Goal: Task Accomplishment & Management: Use online tool/utility

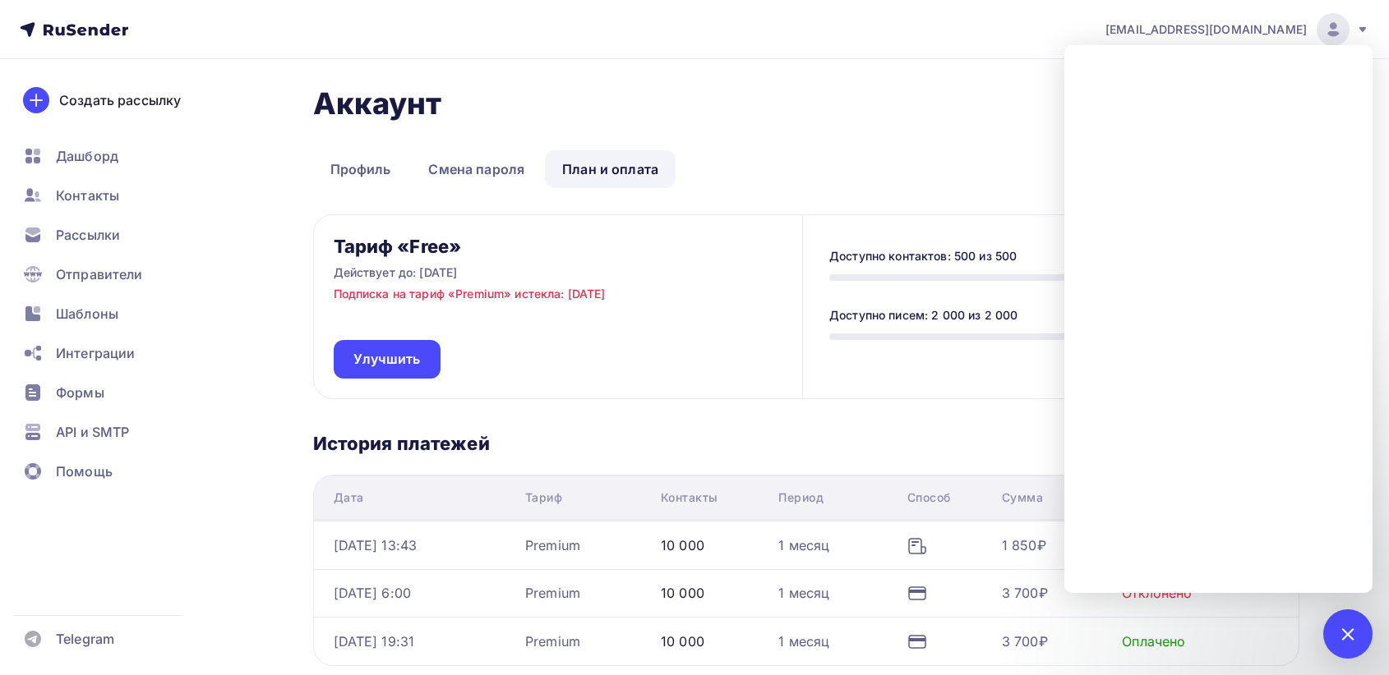
scroll to position [173, 0]
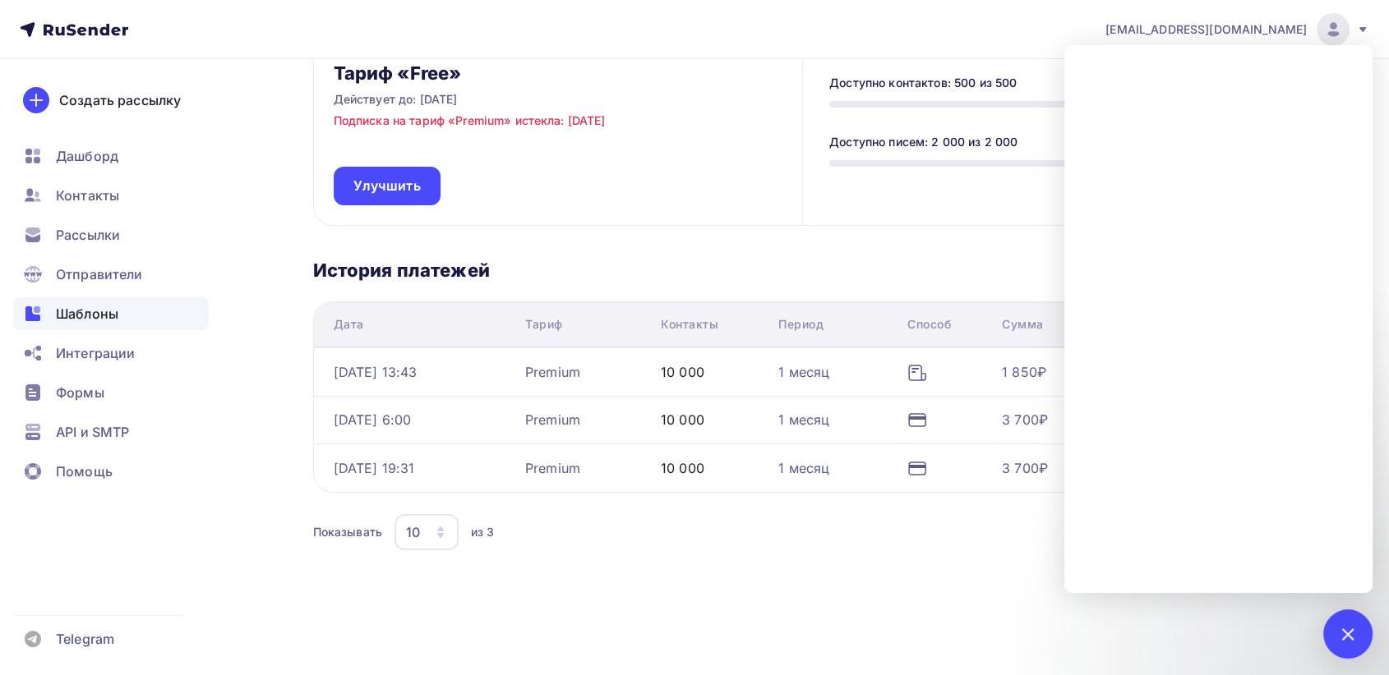
click at [126, 308] on div "Шаблоны" at bounding box center [111, 313] width 196 height 33
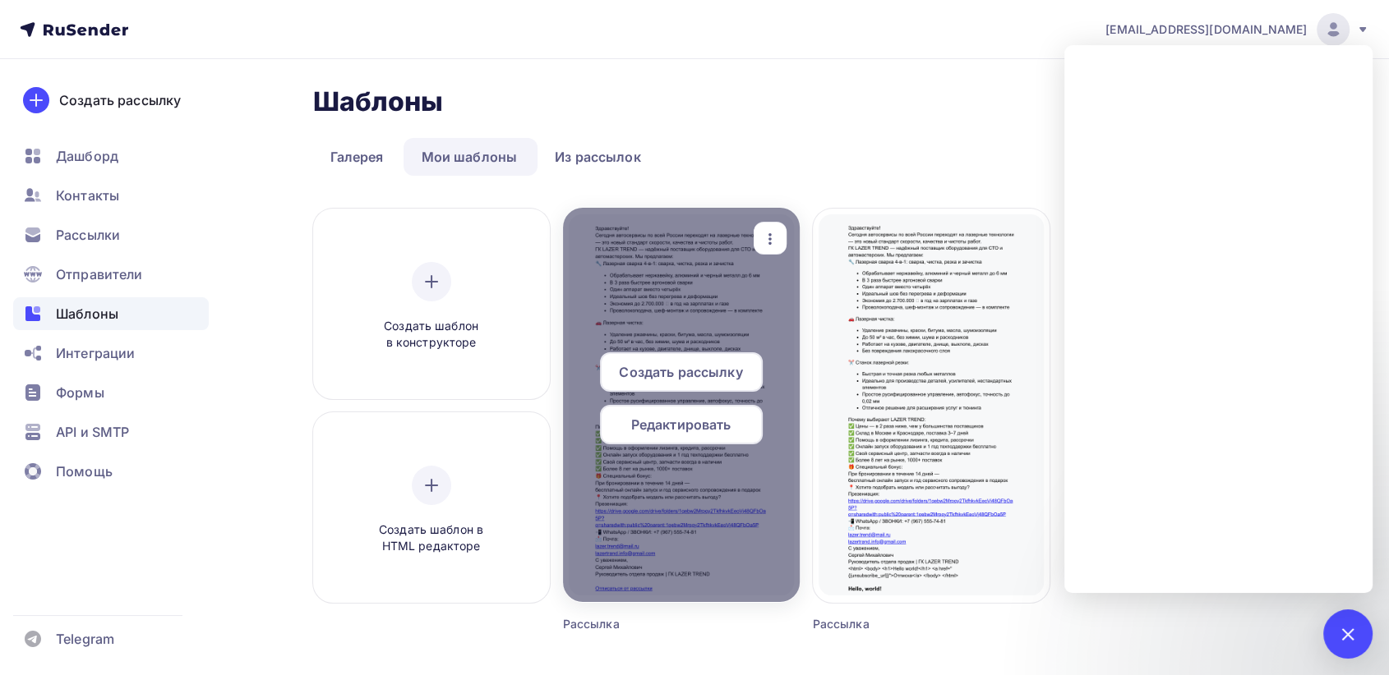
click at [675, 369] on span "Создать рассылку" at bounding box center [680, 372] width 123 height 20
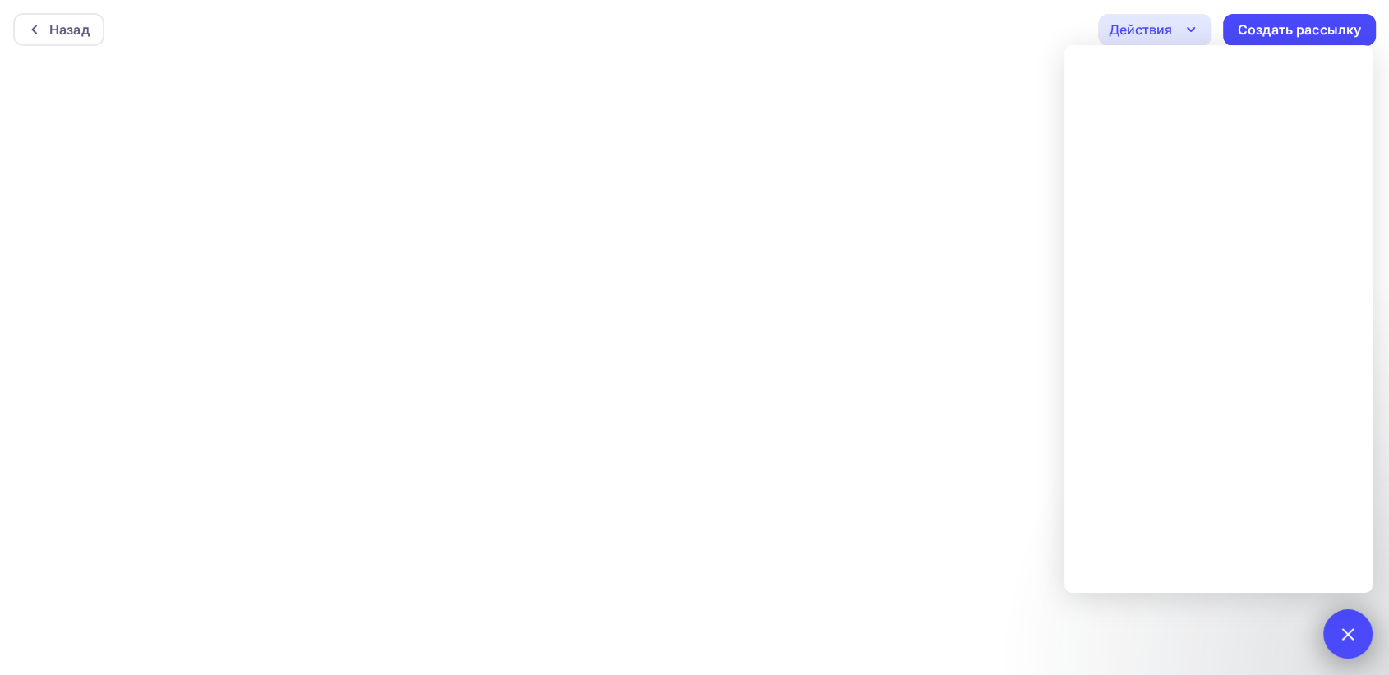
click at [1353, 636] on div at bounding box center [1347, 634] width 22 height 22
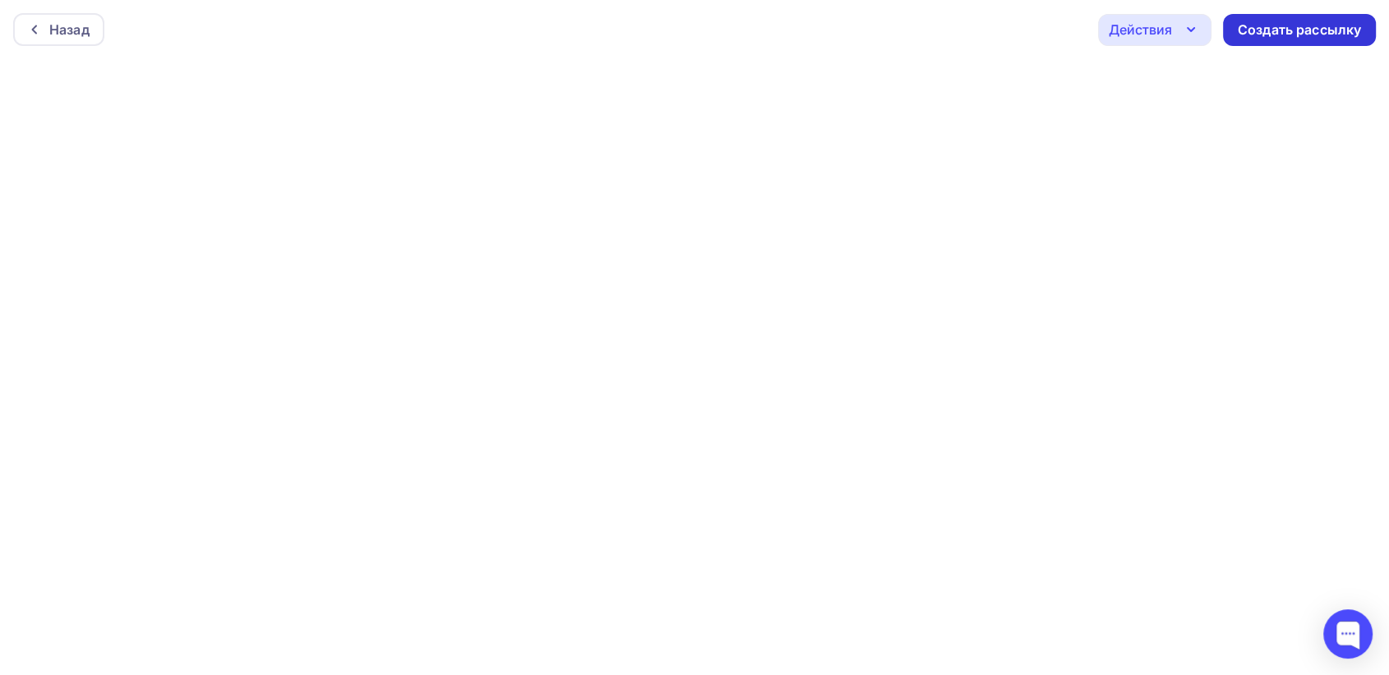
click at [1274, 28] on div "Создать рассылку" at bounding box center [1298, 30] width 123 height 19
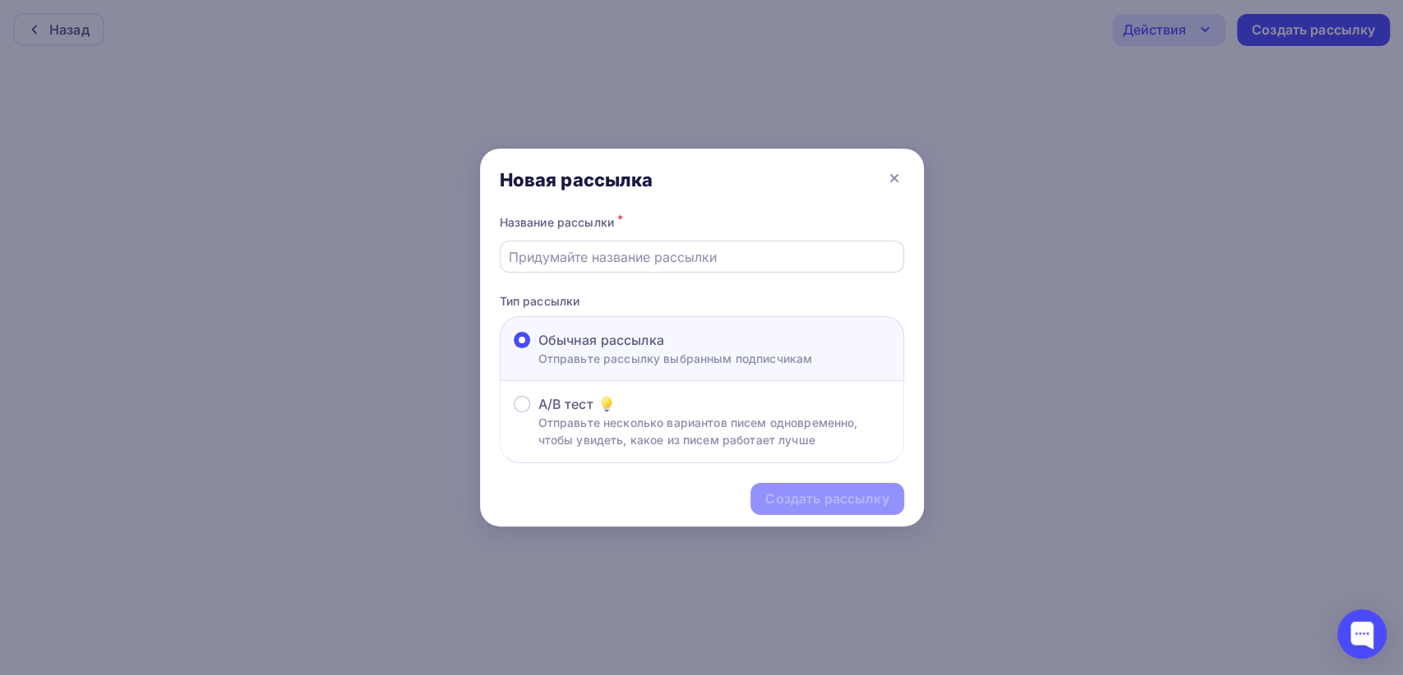
click at [597, 258] on input "text" at bounding box center [701, 257] width 385 height 20
type input "Автосалон"
click at [864, 494] on div "Создать рассылку" at bounding box center [826, 499] width 123 height 19
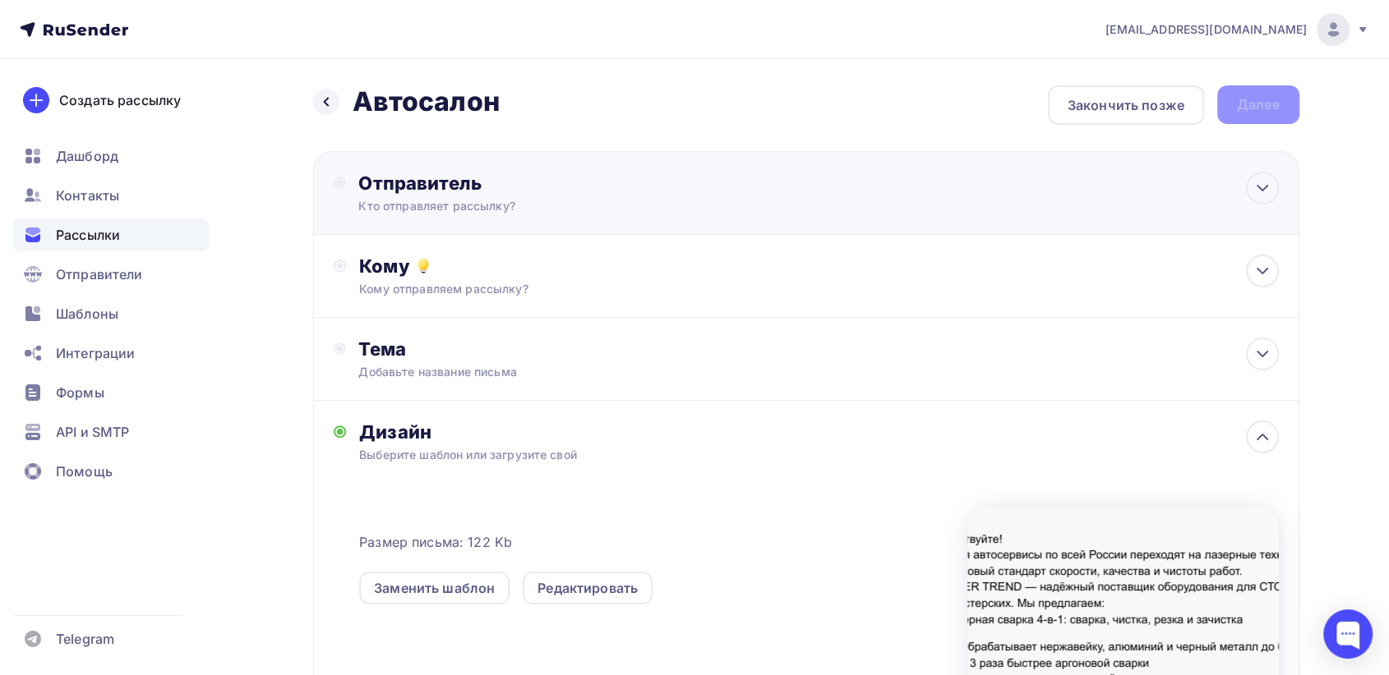
click at [496, 204] on div "Кто отправляет рассылку?" at bounding box center [518, 206] width 320 height 16
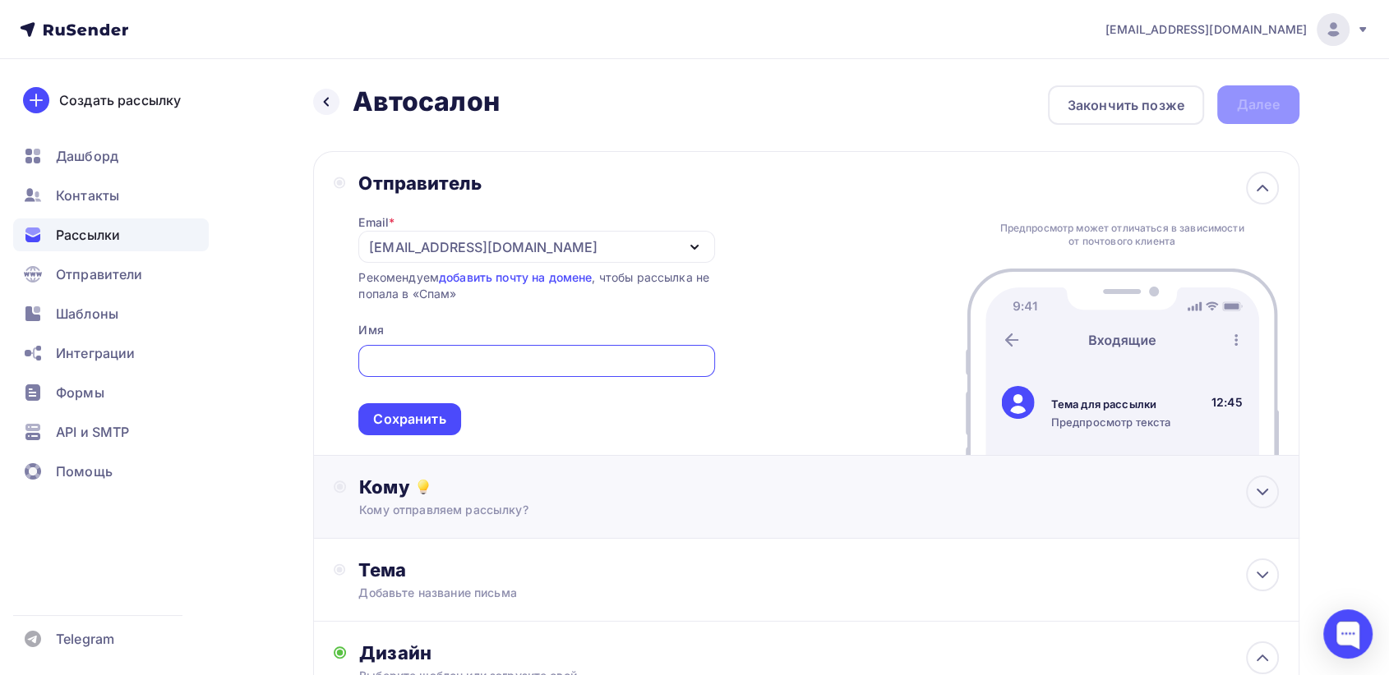
click at [728, 477] on div "Кому" at bounding box center [818, 487] width 919 height 23
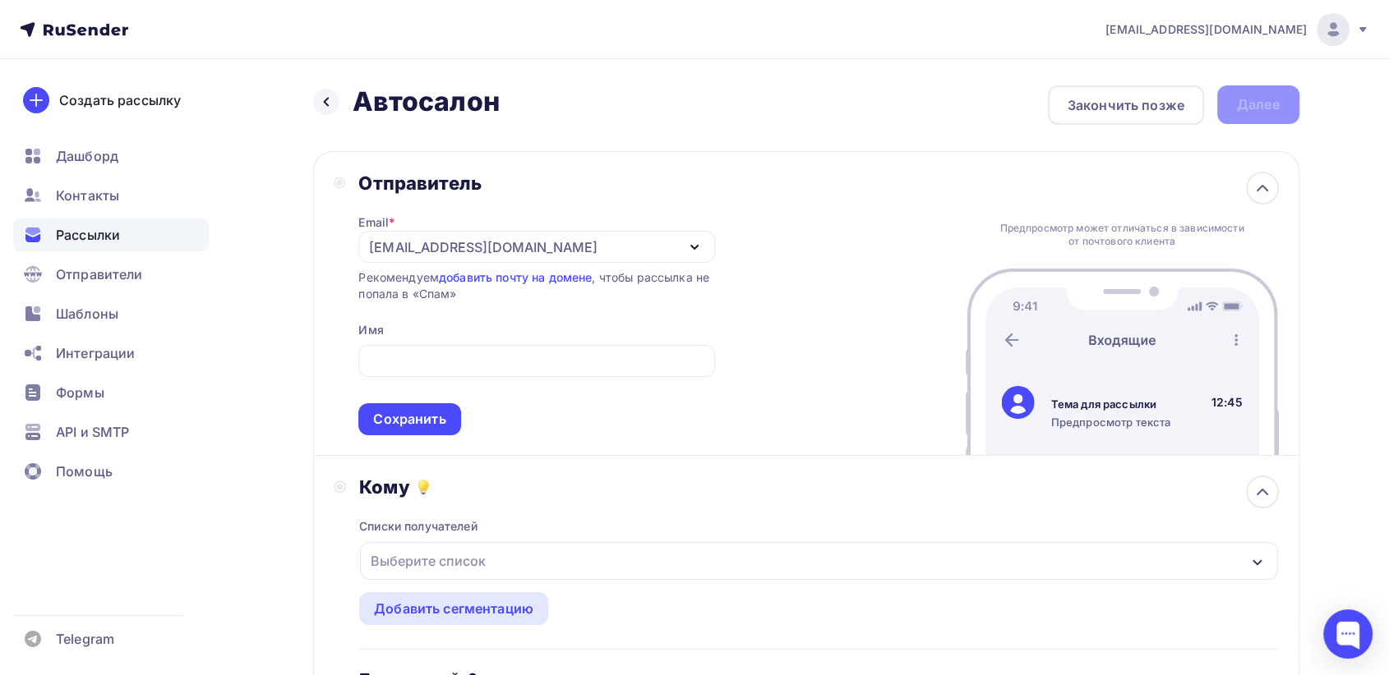
click at [667, 249] on div "[EMAIL_ADDRESS][DOMAIN_NAME]" at bounding box center [536, 247] width 356 height 32
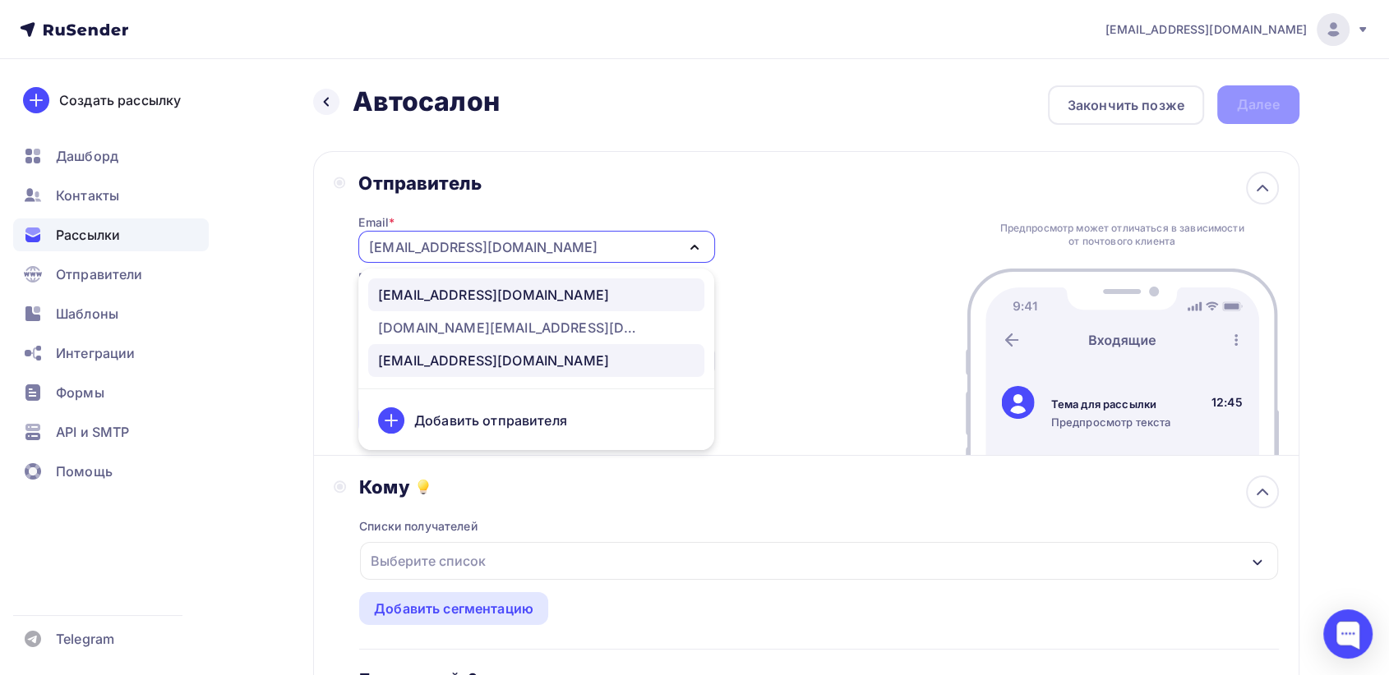
click at [539, 294] on div "info@lazertrend.ru" at bounding box center [536, 295] width 316 height 20
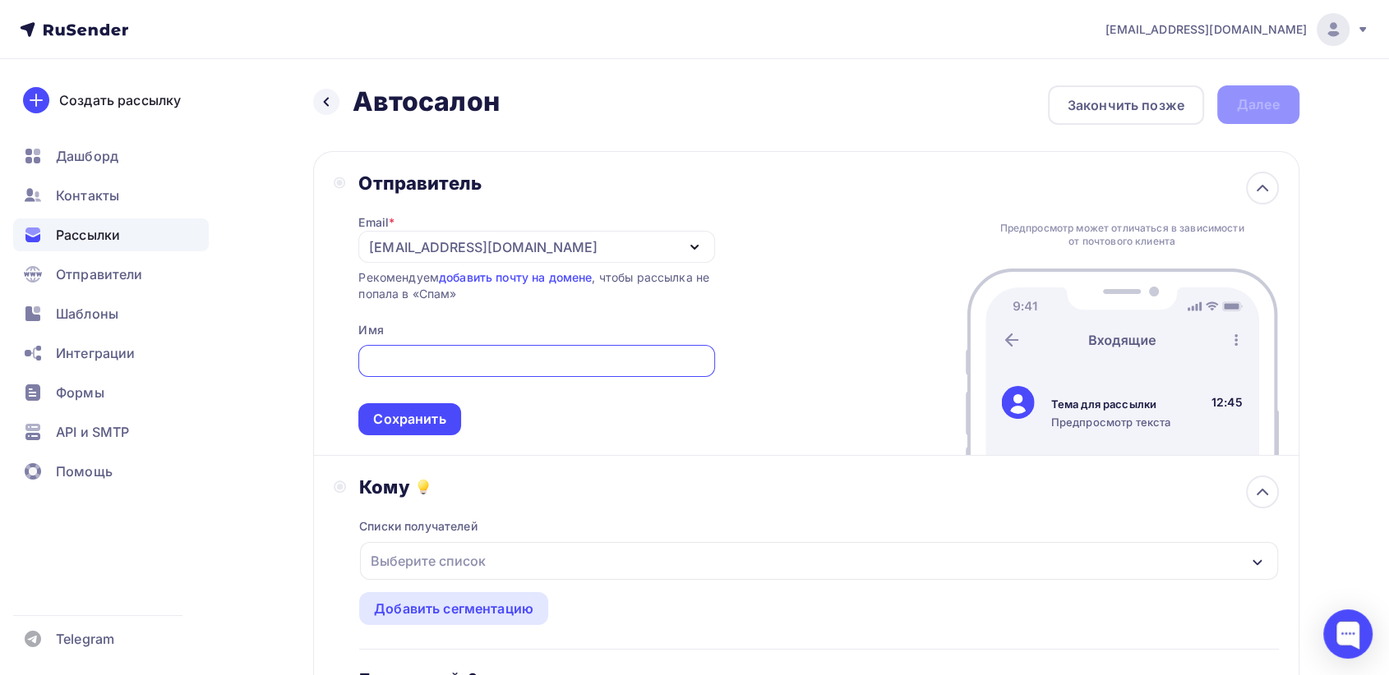
click at [431, 360] on input "text" at bounding box center [536, 362] width 337 height 20
type input "Л"
type input "Щ"
type input "O"
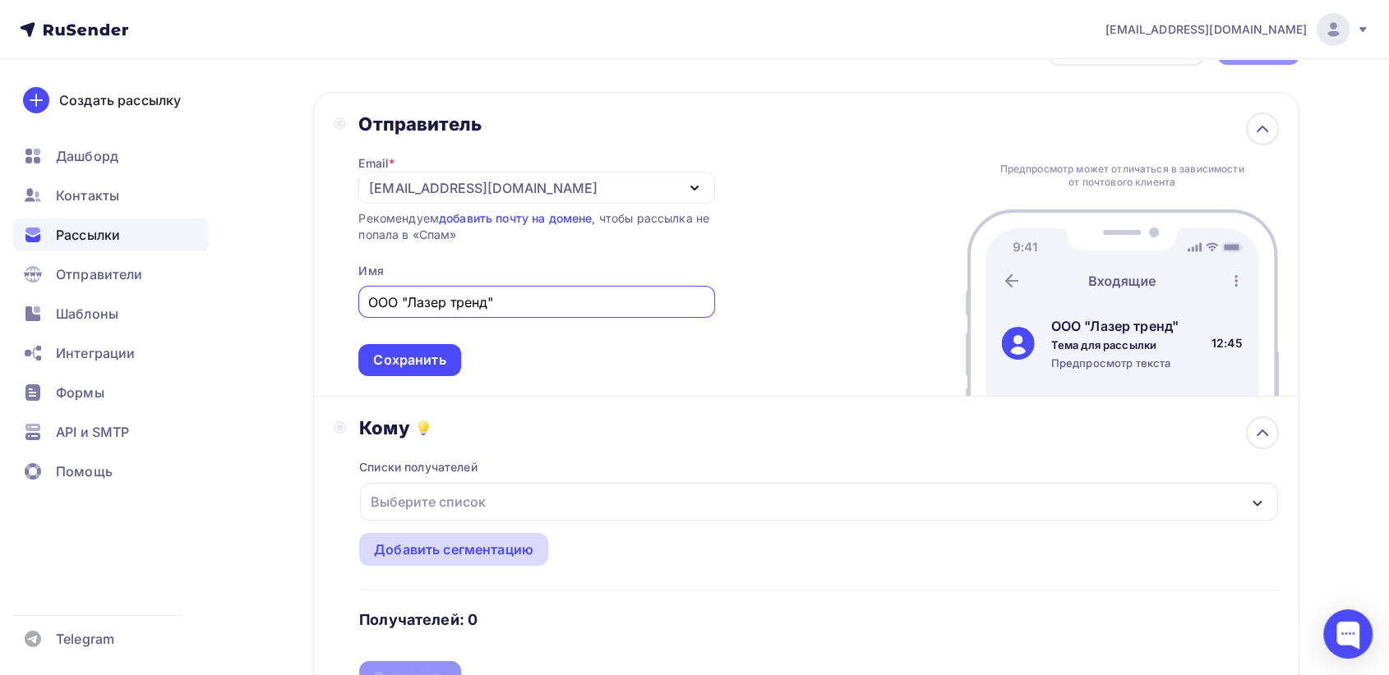
scroll to position [182, 0]
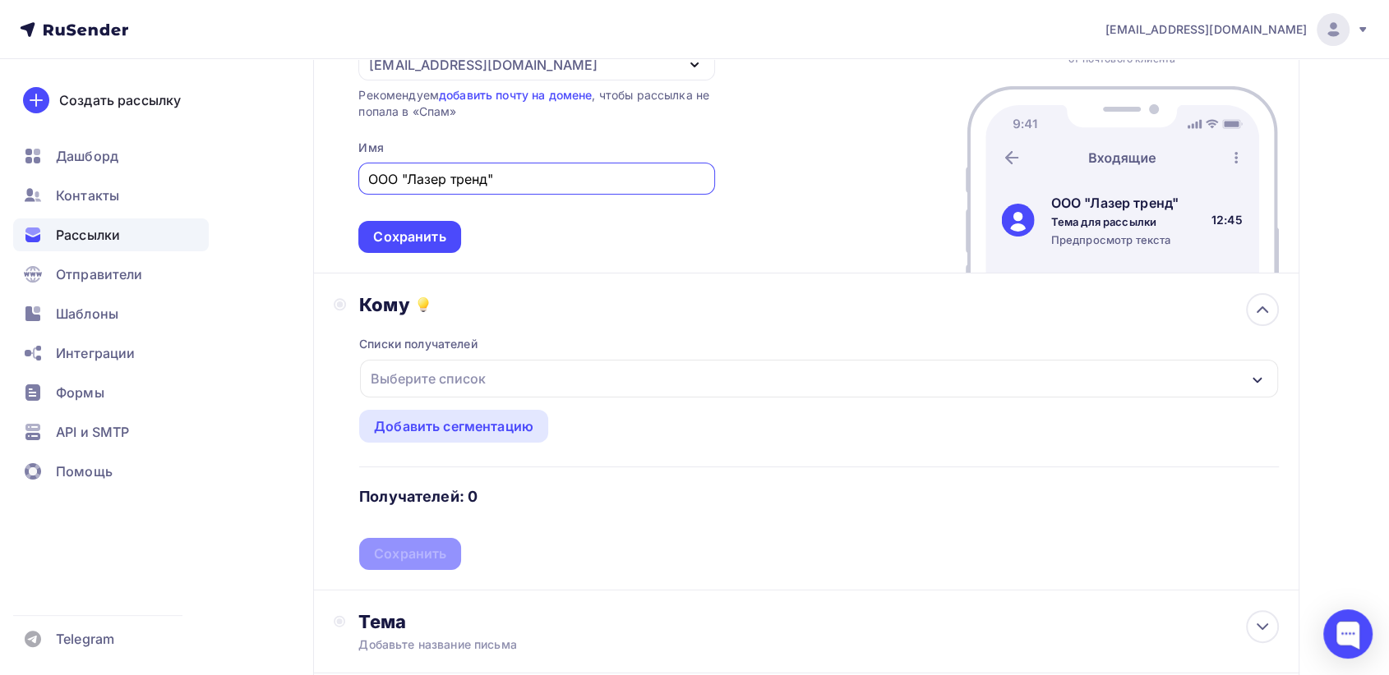
click at [488, 371] on div "Выберите список" at bounding box center [428, 379] width 128 height 30
type input "ООО "Лазер тренд""
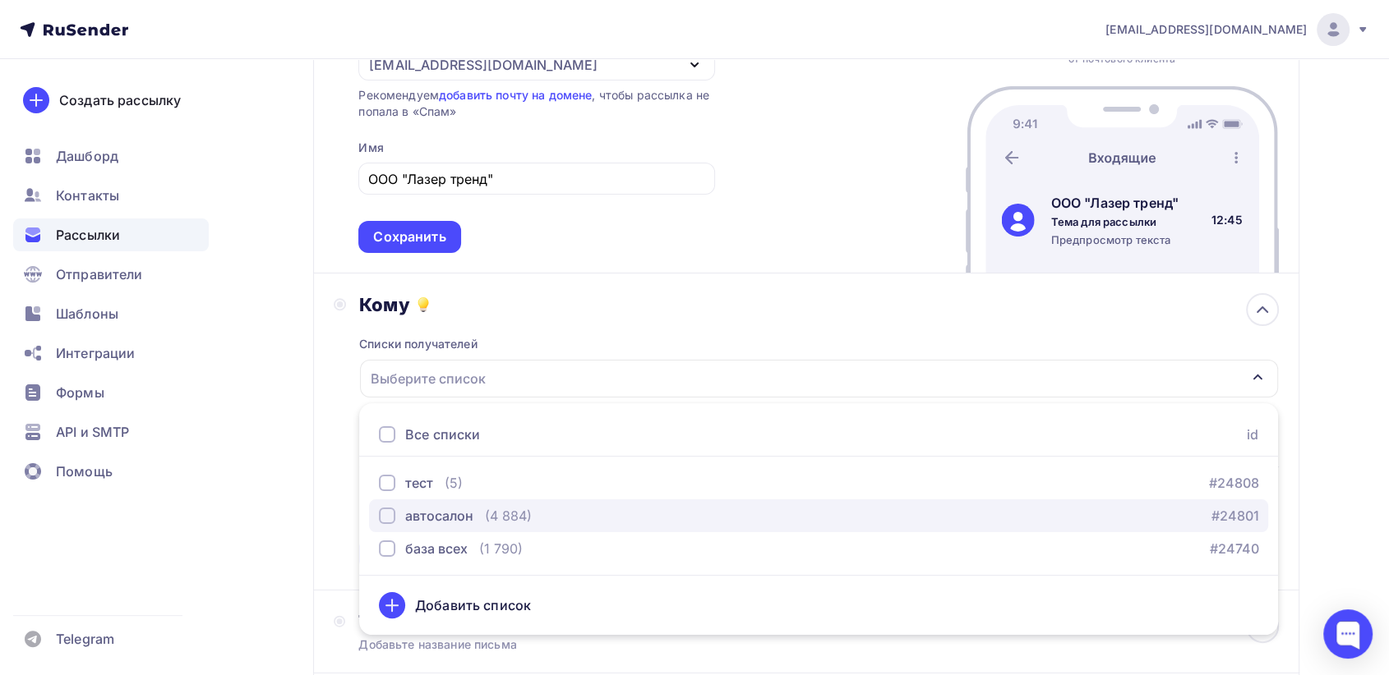
click at [388, 518] on div "button" at bounding box center [387, 516] width 16 height 16
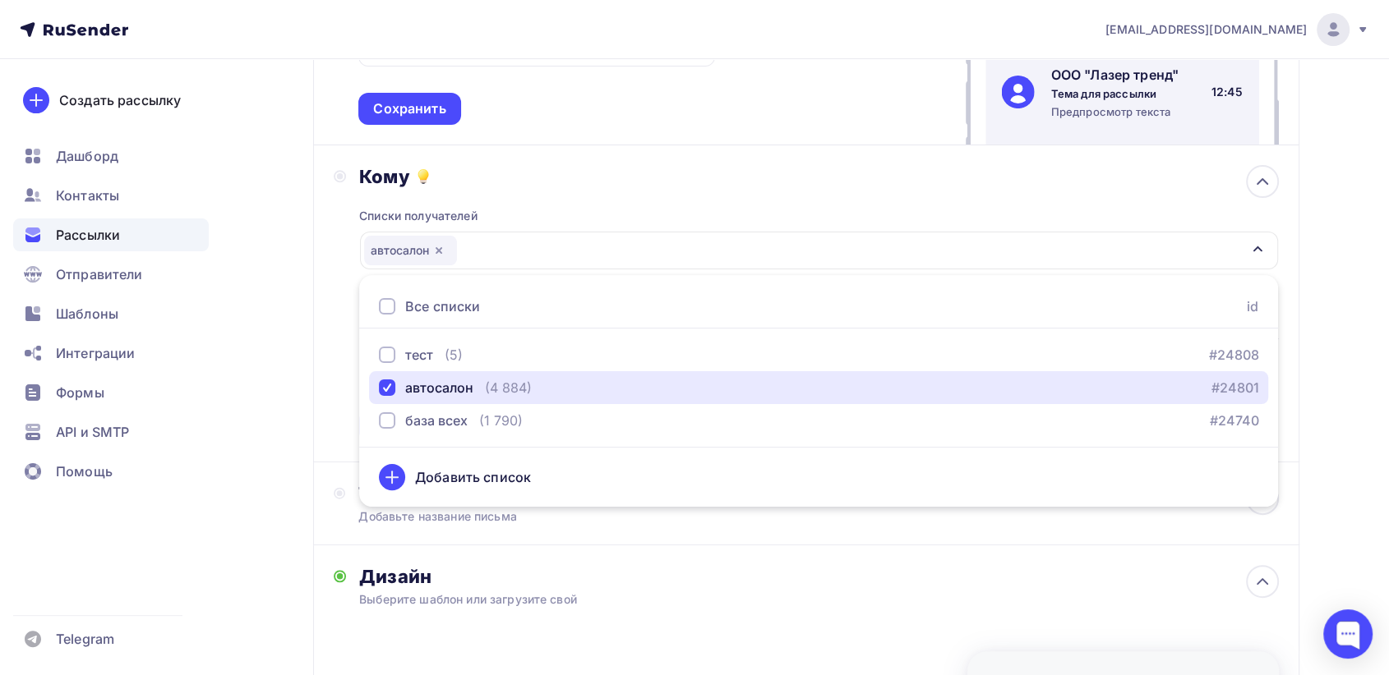
scroll to position [365, 0]
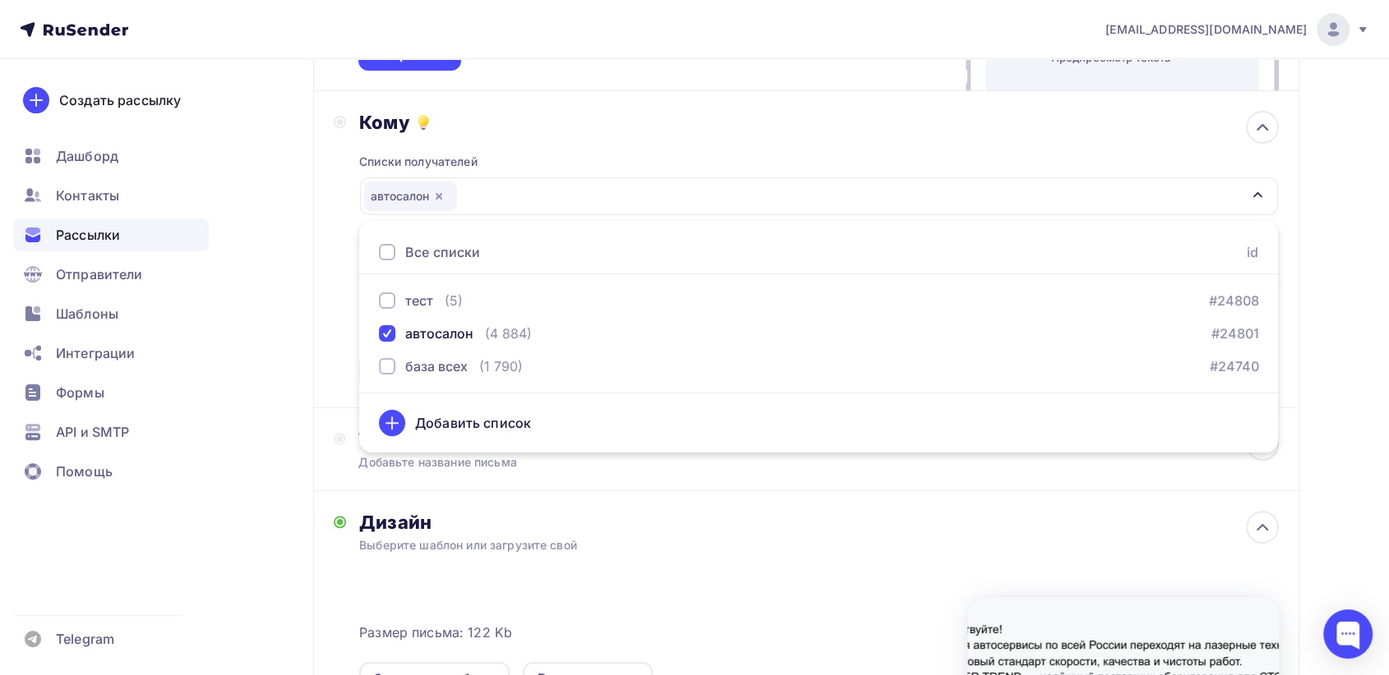
click at [771, 525] on div "Дизайн" at bounding box center [818, 522] width 919 height 23
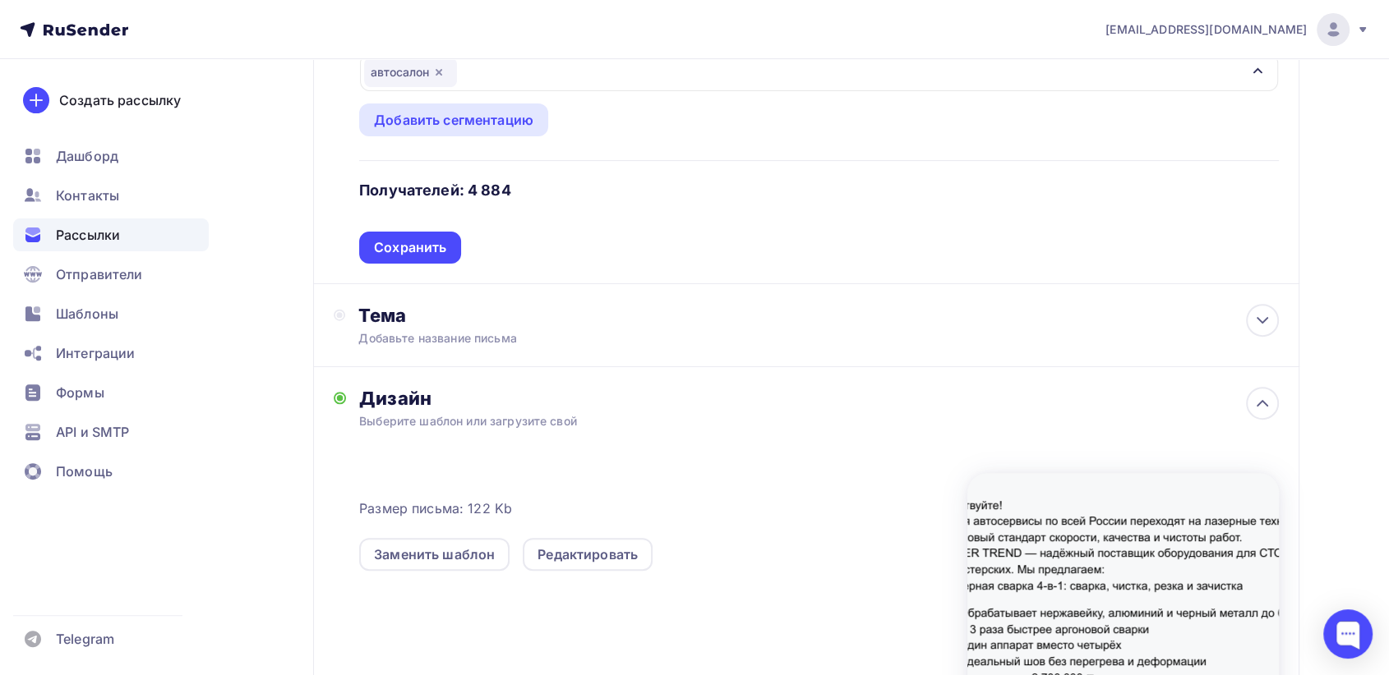
scroll to position [638, 0]
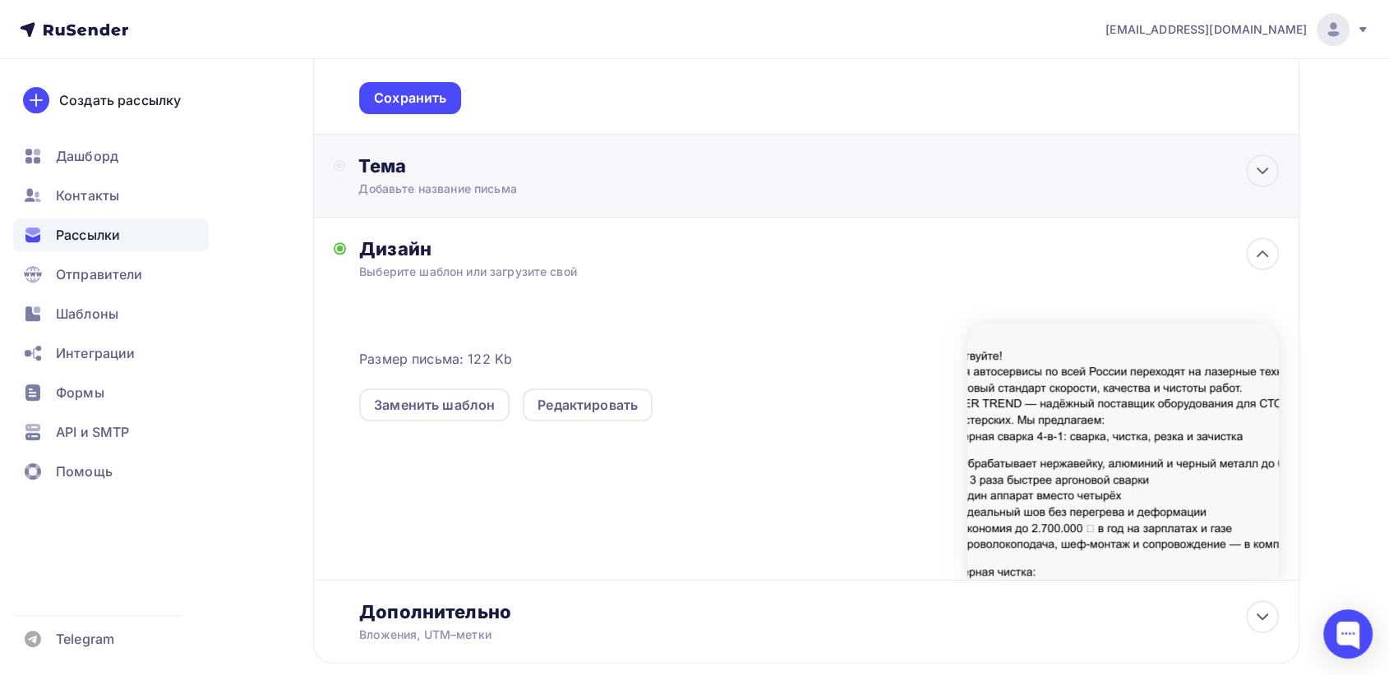
click at [541, 187] on div "Добавьте название письма" at bounding box center [504, 189] width 293 height 16
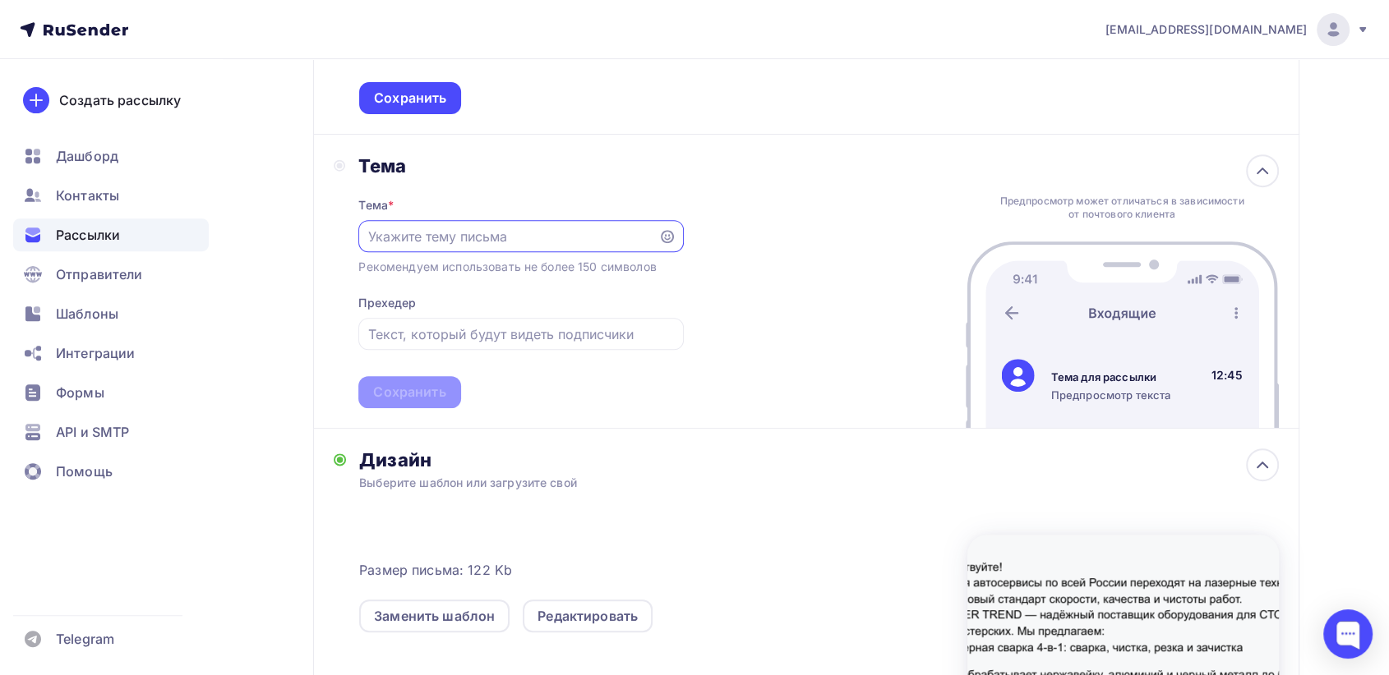
scroll to position [0, 0]
click at [471, 237] on input "text" at bounding box center [508, 237] width 281 height 20
paste input "🔥 Лазерная сварка, чистка и резка — тренд №1 для автосервисов в 2025 году"
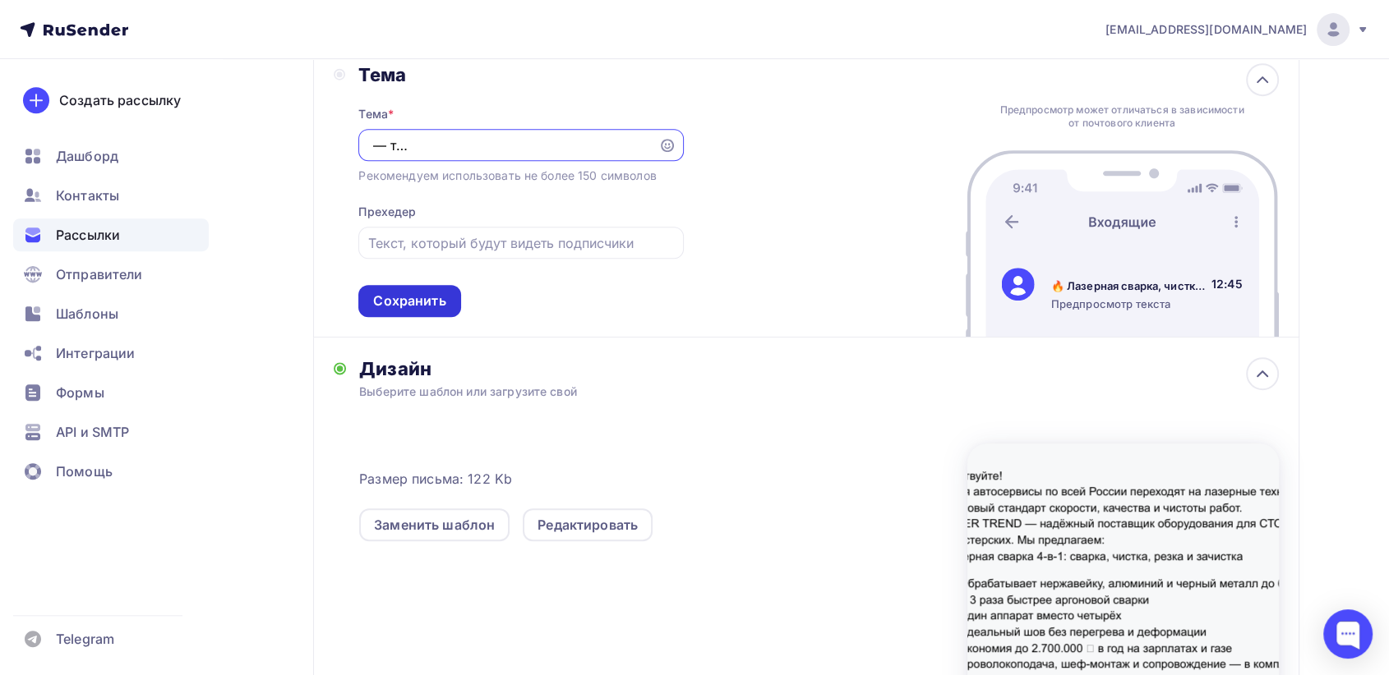
type input "🔥 Лазерная сварка, чистка и резка — тренд №1 для автосервисов в 2025 году"
click at [429, 305] on div "Сохранить" at bounding box center [409, 301] width 72 height 19
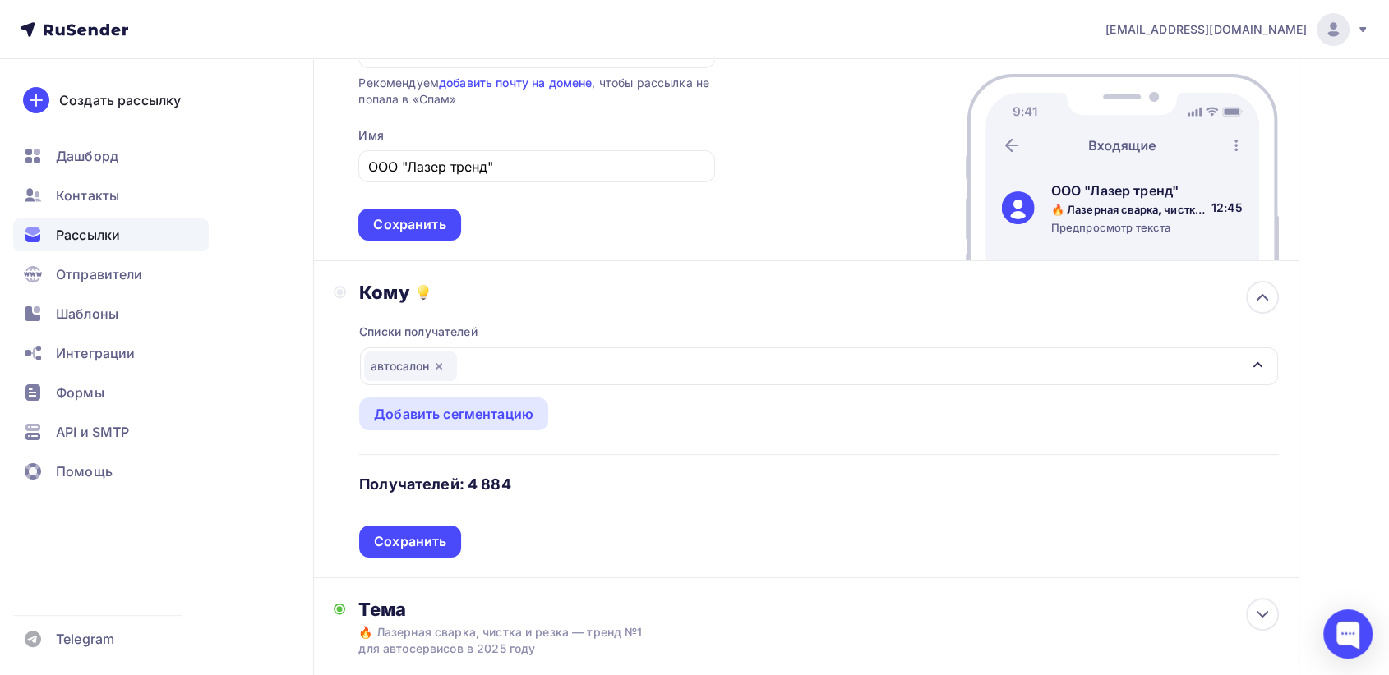
scroll to position [365, 0]
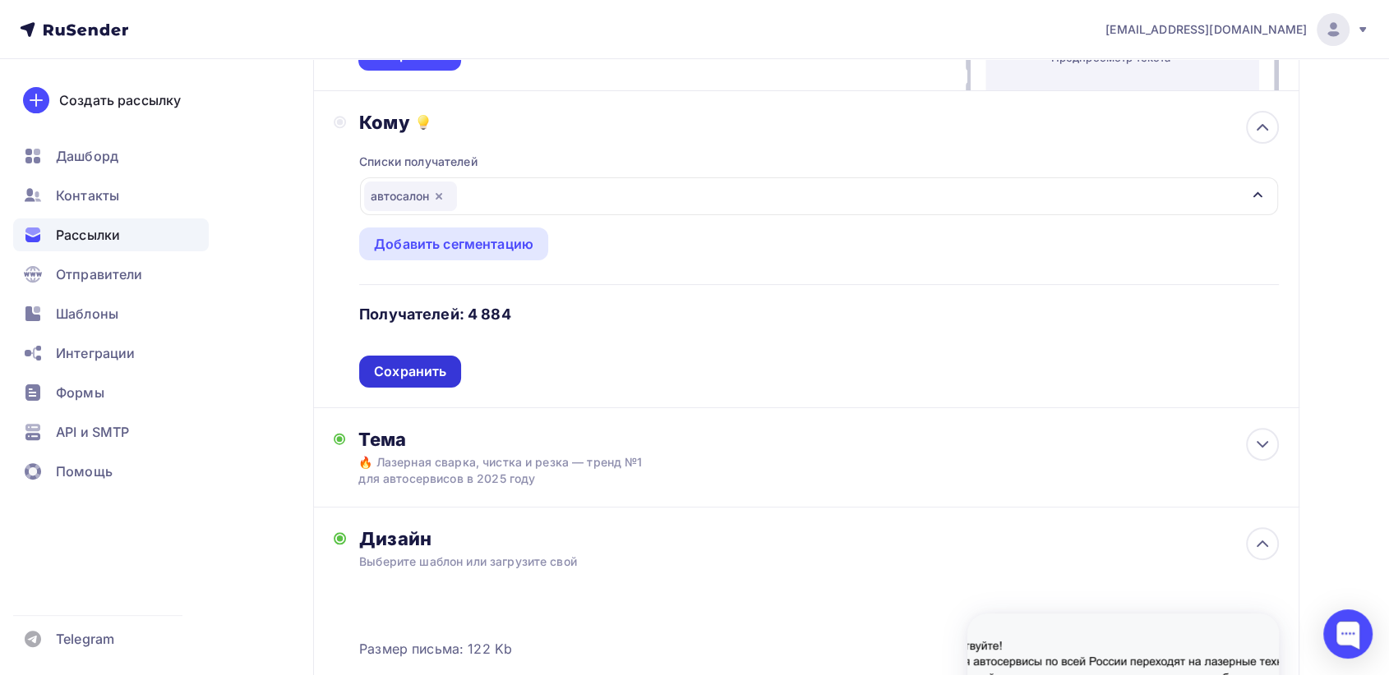
click at [427, 375] on div "Сохранить" at bounding box center [410, 371] width 72 height 19
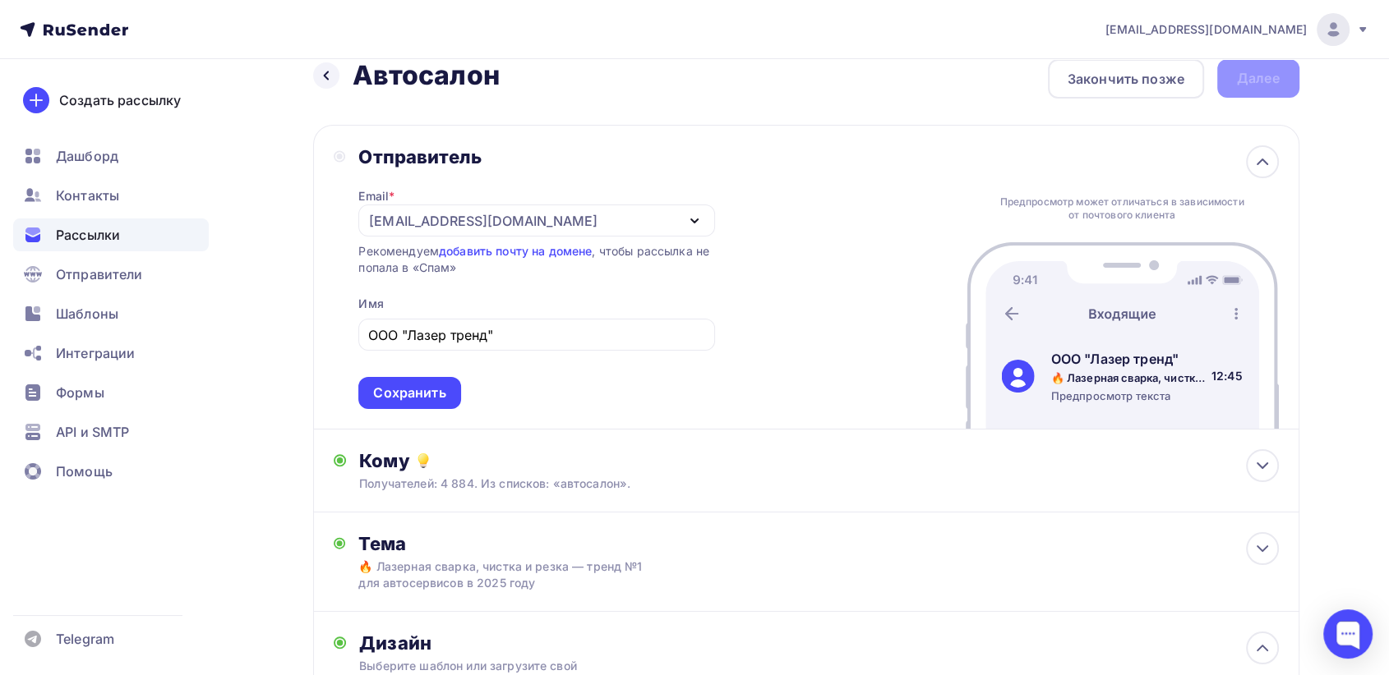
scroll to position [0, 0]
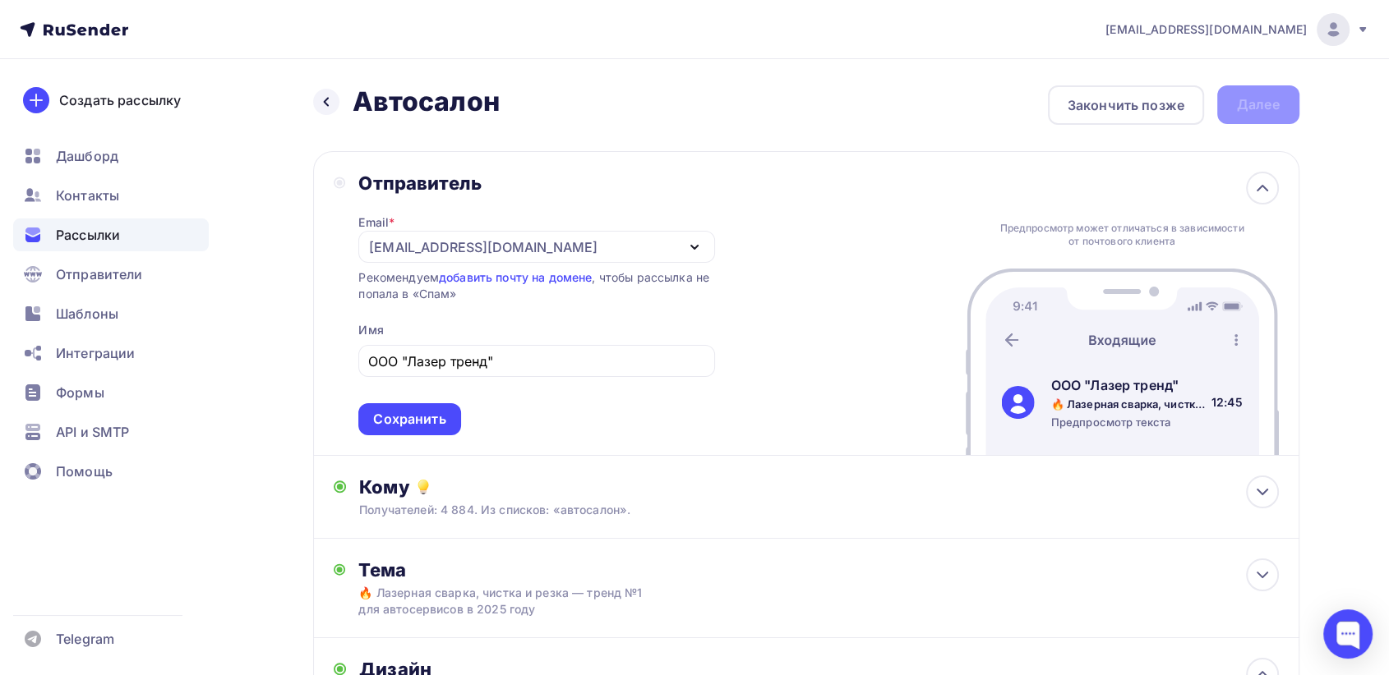
click at [641, 246] on div "info@lazertrend.ru" at bounding box center [536, 247] width 356 height 32
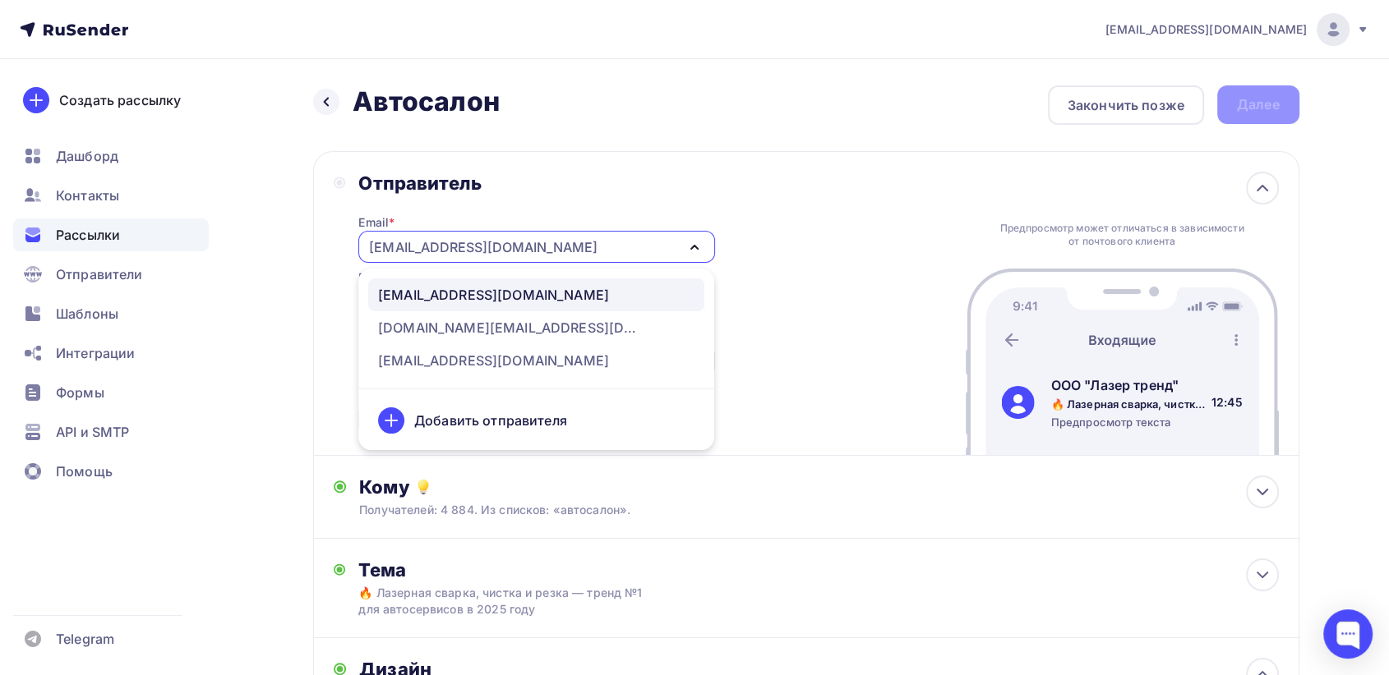
click at [464, 295] on div "info@lazertrend.ru" at bounding box center [493, 295] width 231 height 20
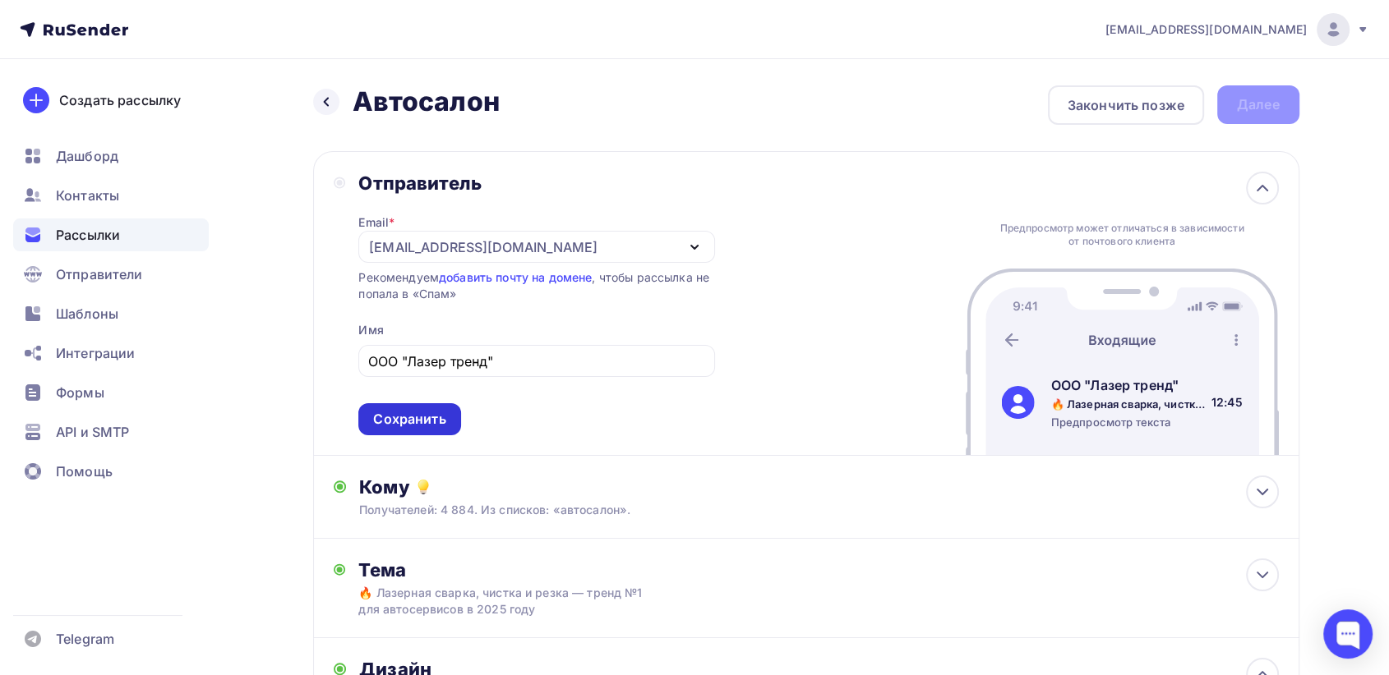
click at [412, 425] on div "Сохранить" at bounding box center [409, 419] width 72 height 19
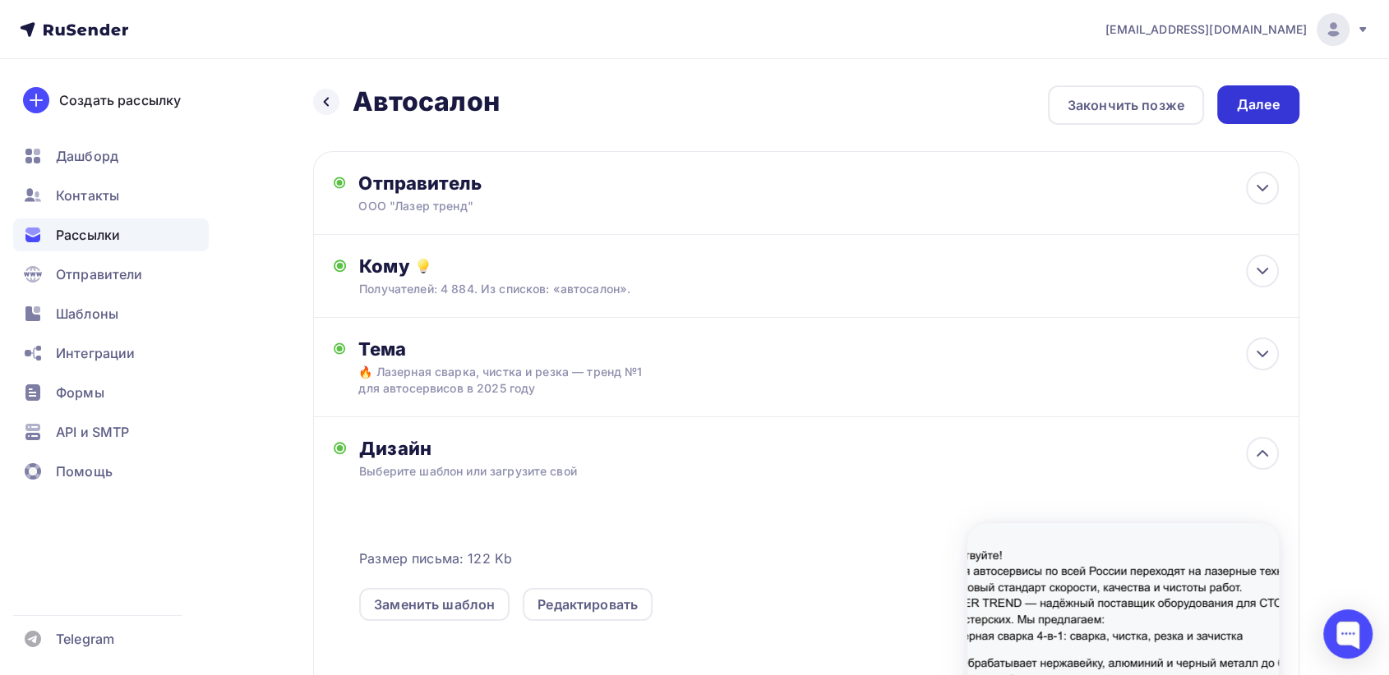
click at [1258, 104] on div "Далее" at bounding box center [1258, 104] width 43 height 19
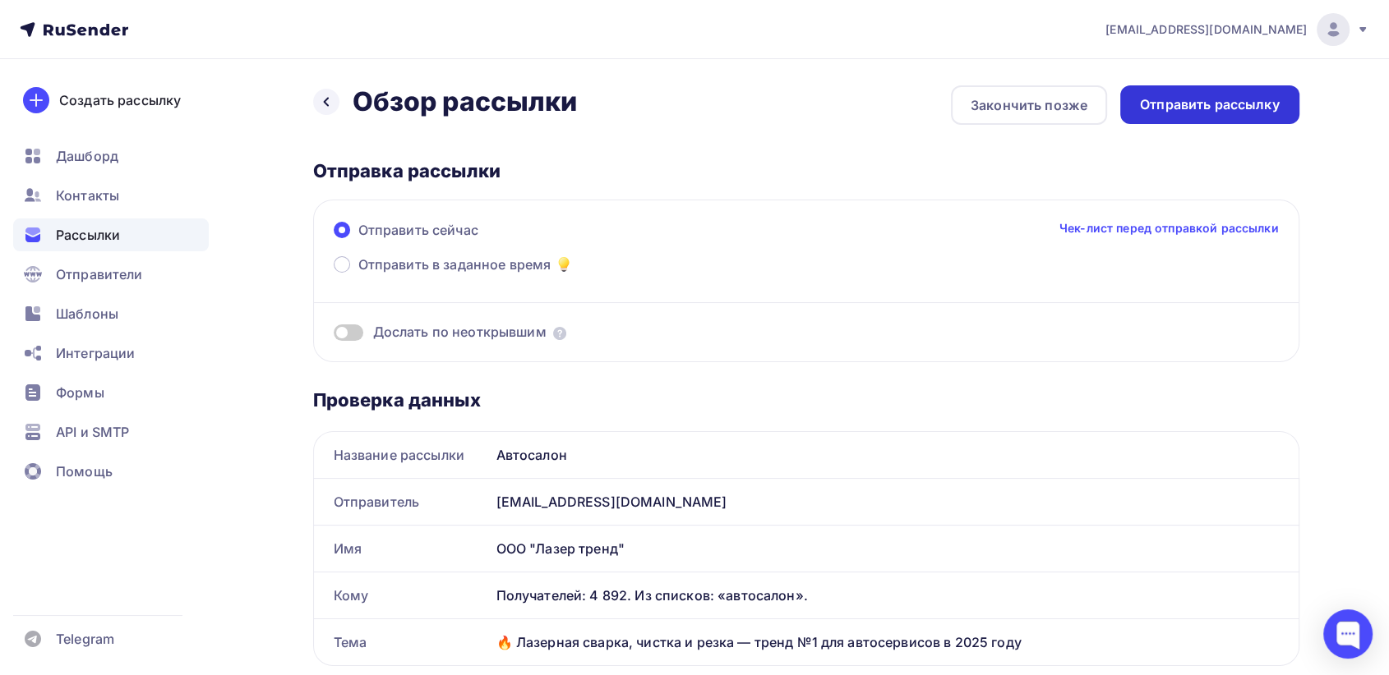
click at [1209, 107] on div "Отправить рассылку" at bounding box center [1210, 104] width 140 height 19
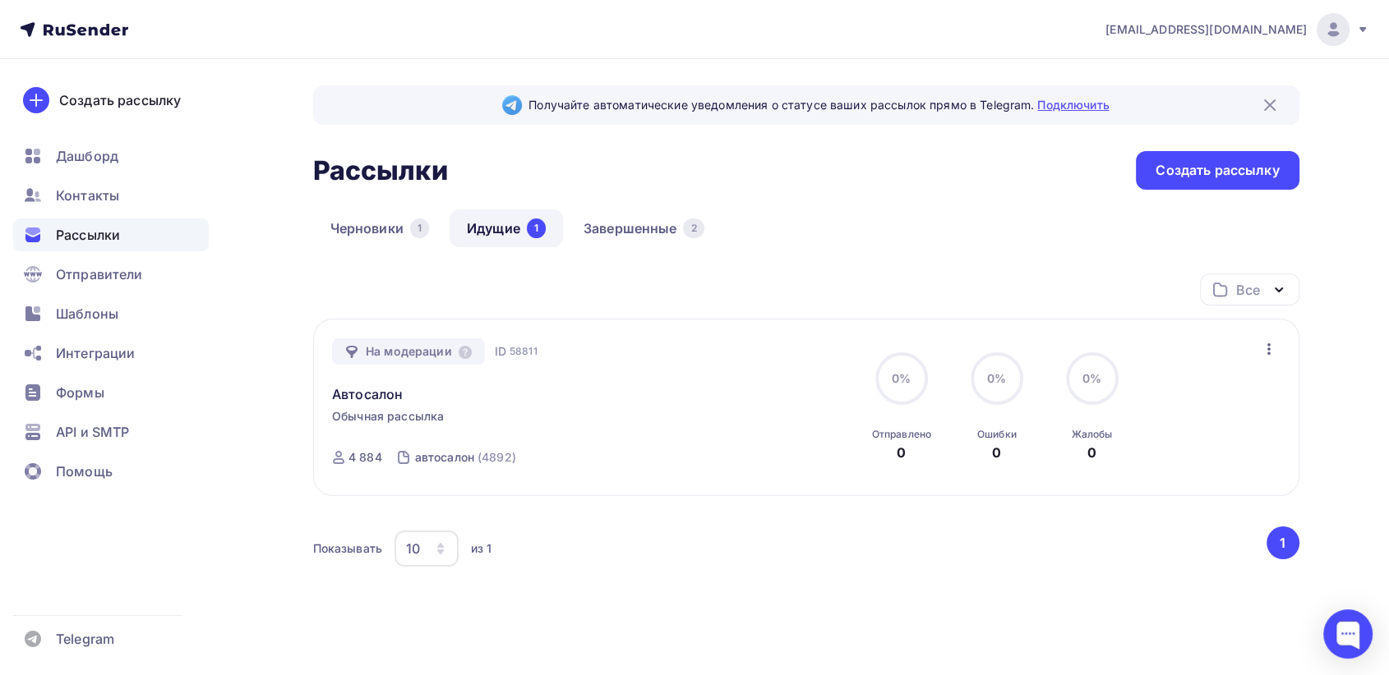
click at [1070, 105] on link "Подключить" at bounding box center [1072, 105] width 71 height 14
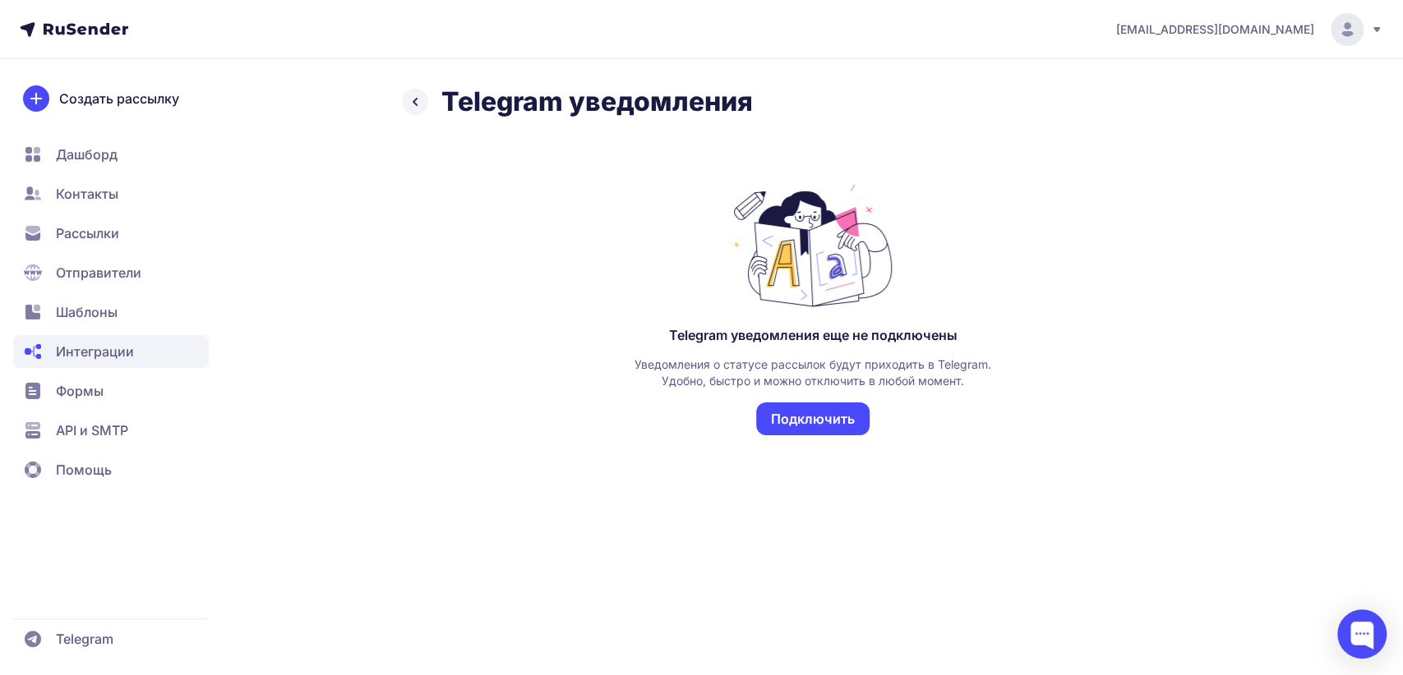
click at [820, 421] on button "Подключить" at bounding box center [812, 419] width 113 height 33
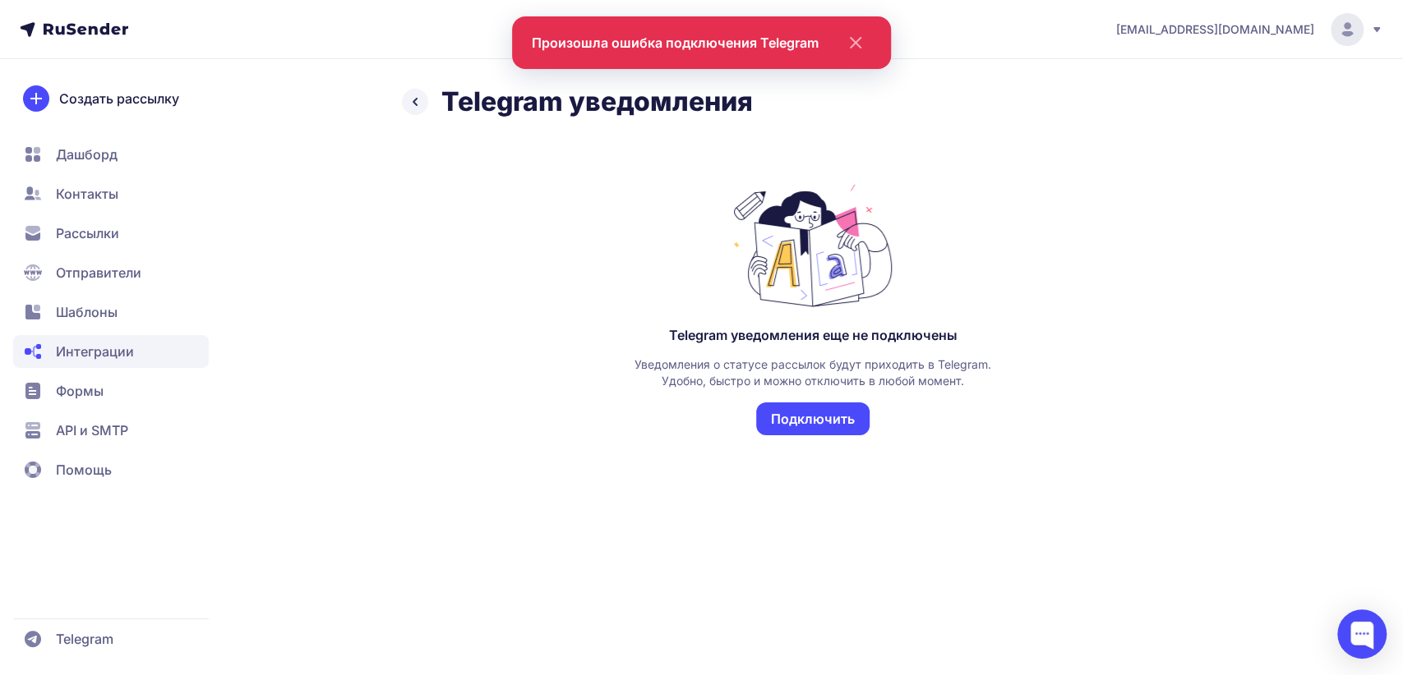
click at [411, 99] on icon at bounding box center [415, 102] width 20 height 20
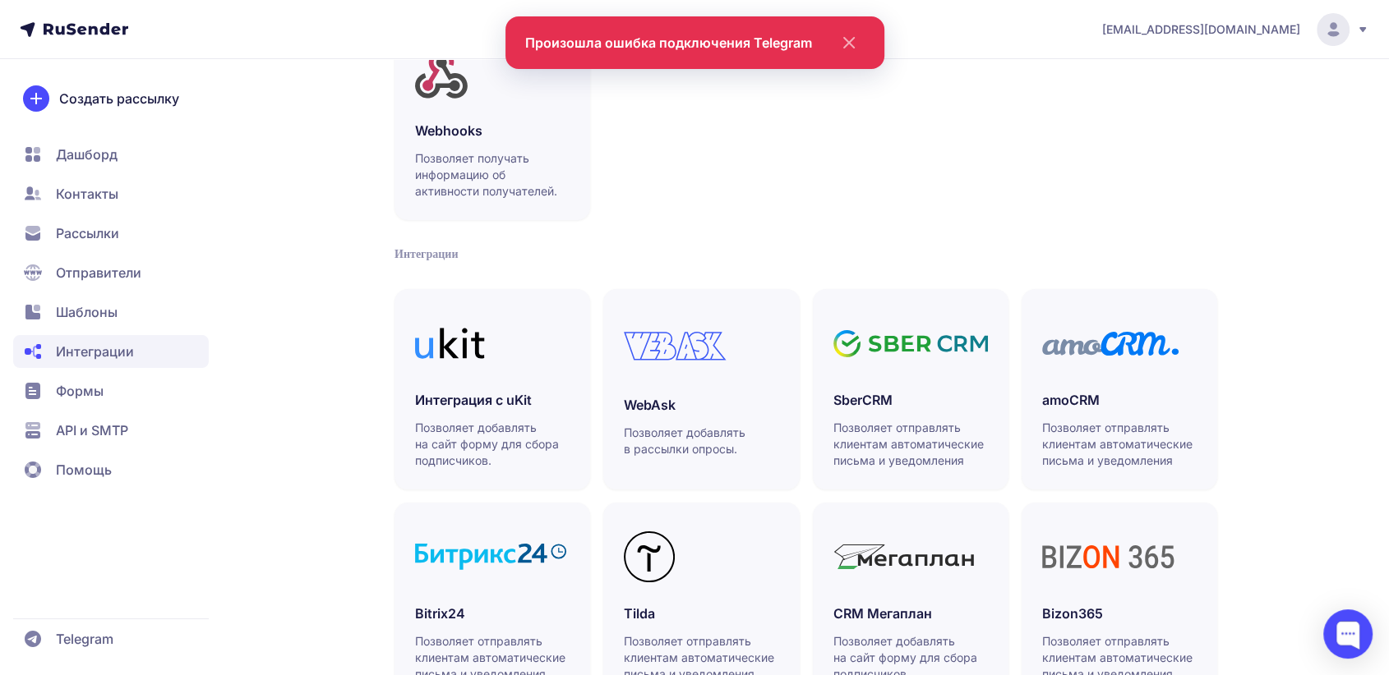
scroll to position [274, 0]
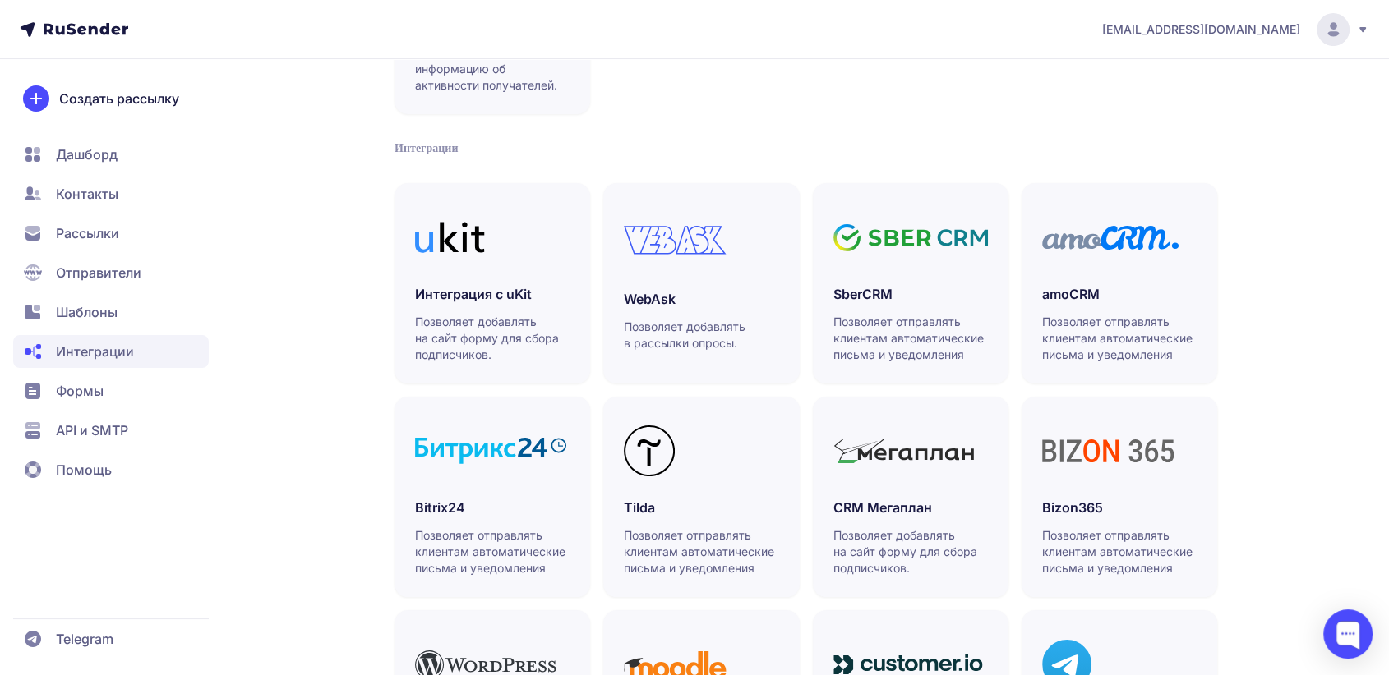
click at [99, 200] on span "Контакты" at bounding box center [87, 194] width 62 height 20
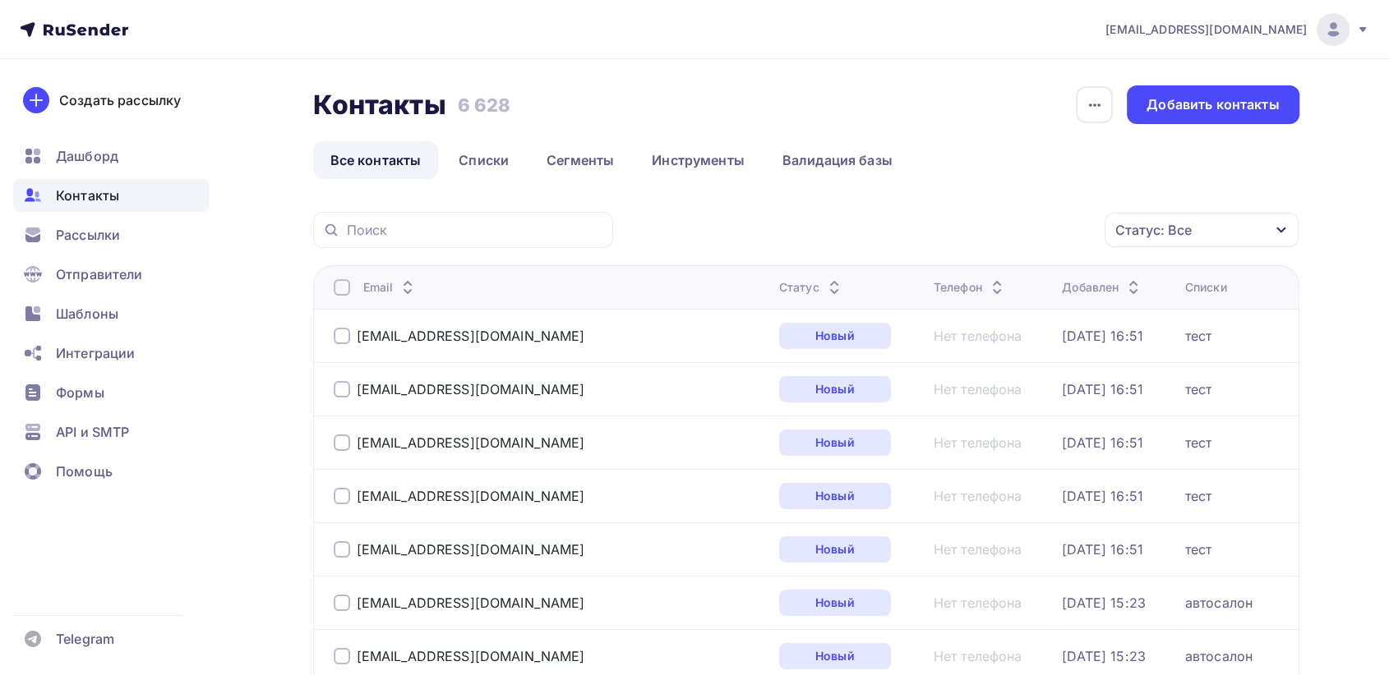
click at [127, 233] on div "Рассылки" at bounding box center [111, 235] width 196 height 33
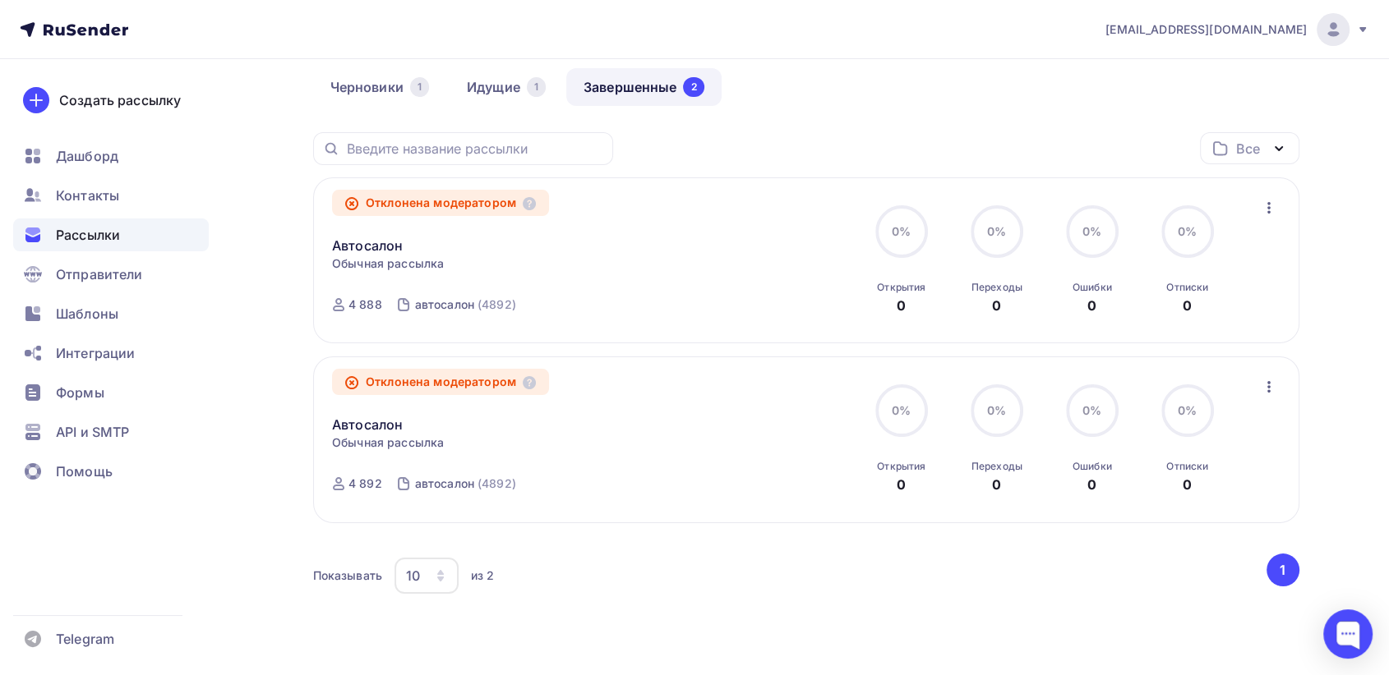
scroll to position [186, 0]
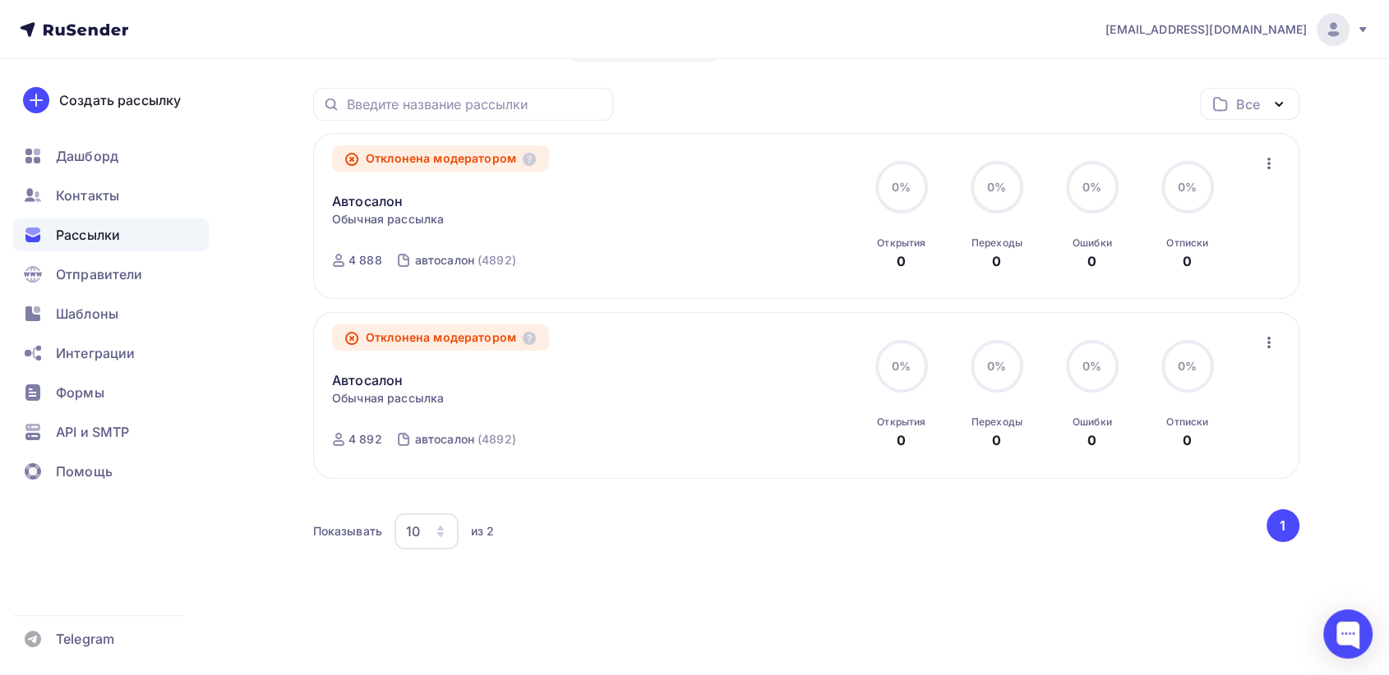
click at [438, 532] on icon "button" at bounding box center [440, 534] width 7 height 5
click at [434, 415] on div "20" at bounding box center [492, 414] width 158 height 20
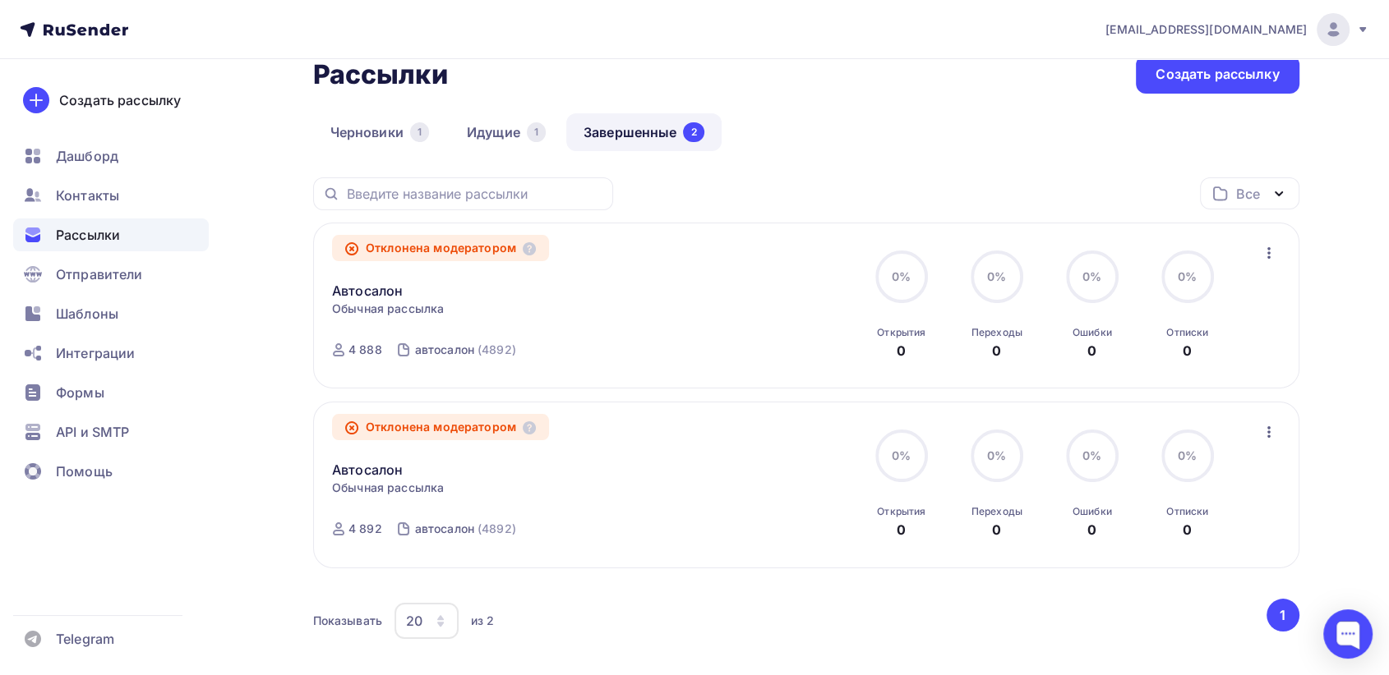
scroll to position [0, 0]
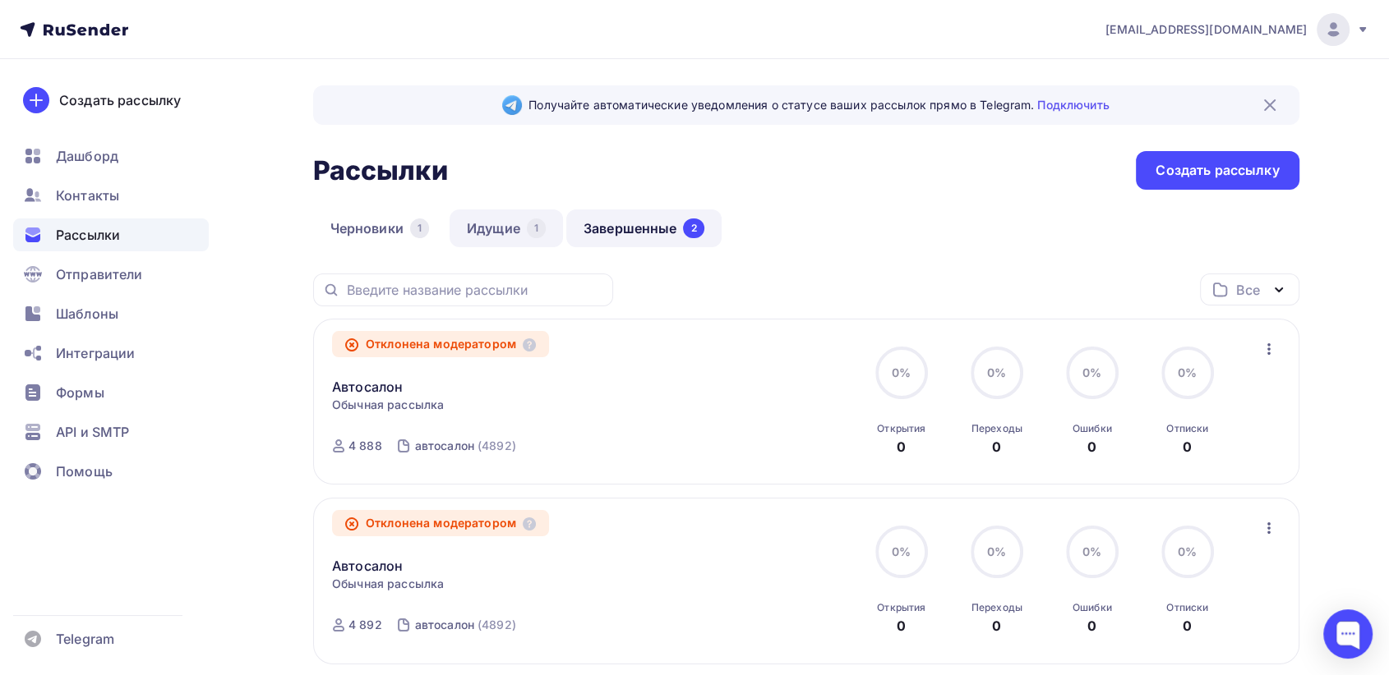
click at [504, 223] on link "Идущие 1" at bounding box center [505, 229] width 113 height 38
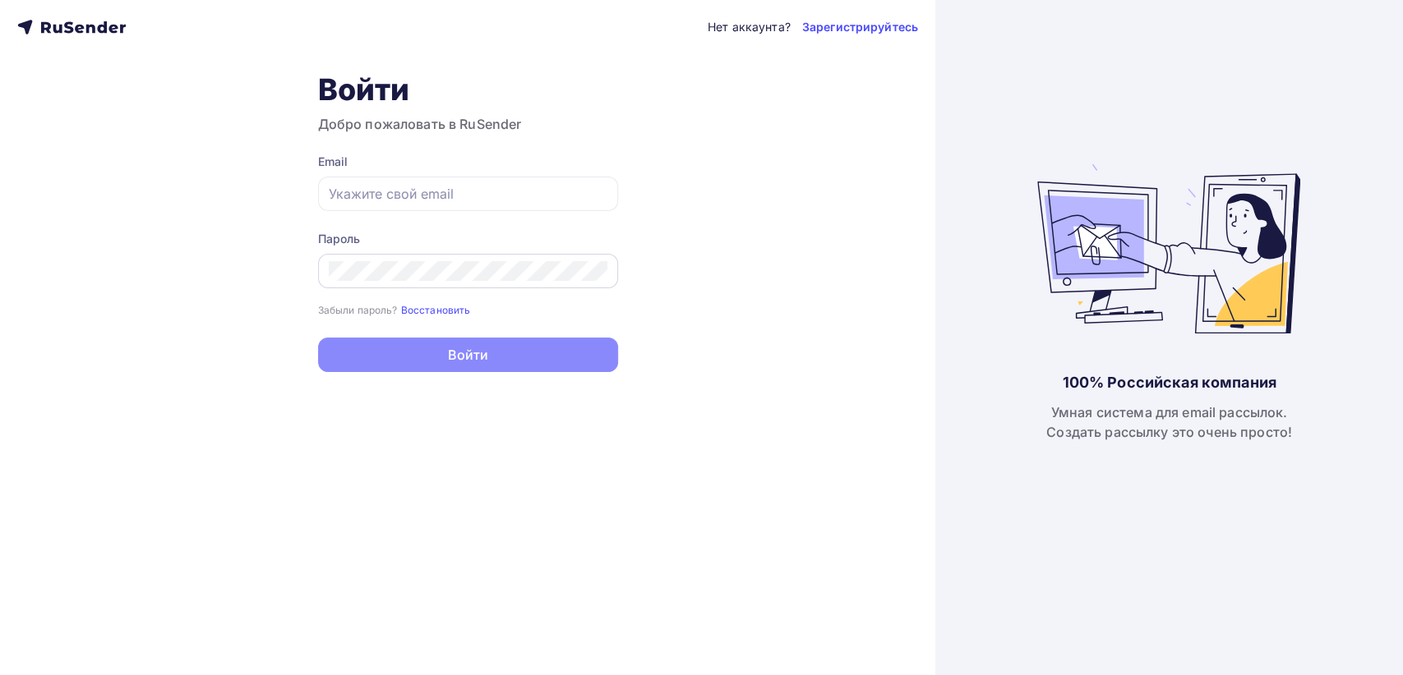
type input "[EMAIL_ADDRESS][DOMAIN_NAME]"
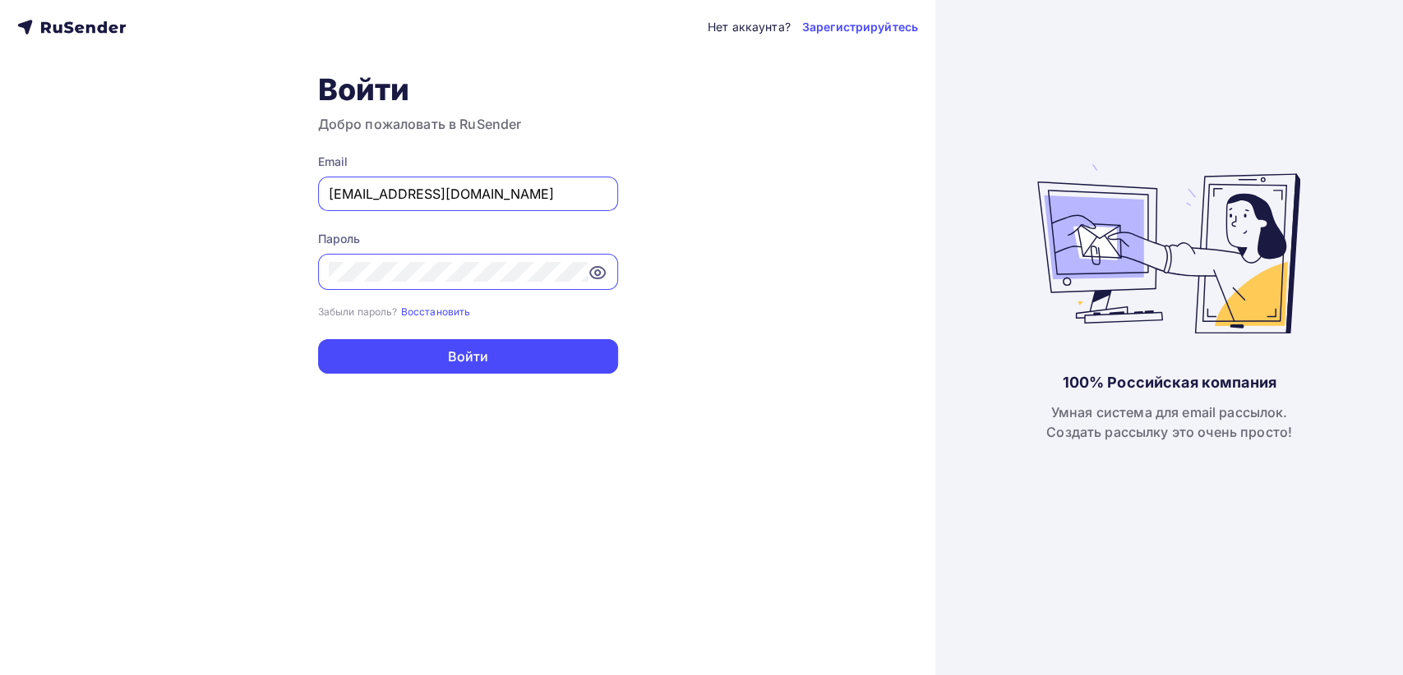
click at [592, 275] on icon at bounding box center [597, 273] width 20 height 20
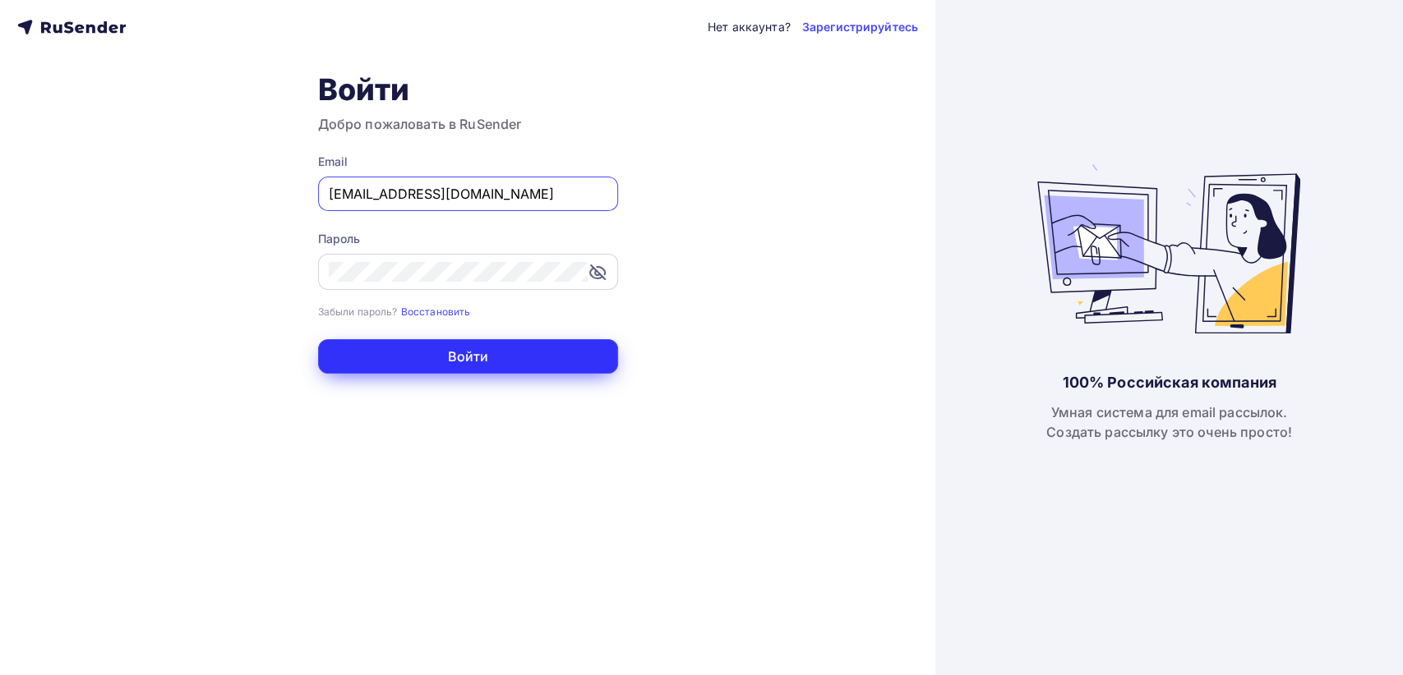
click at [480, 348] on button "Войти" at bounding box center [468, 356] width 300 height 35
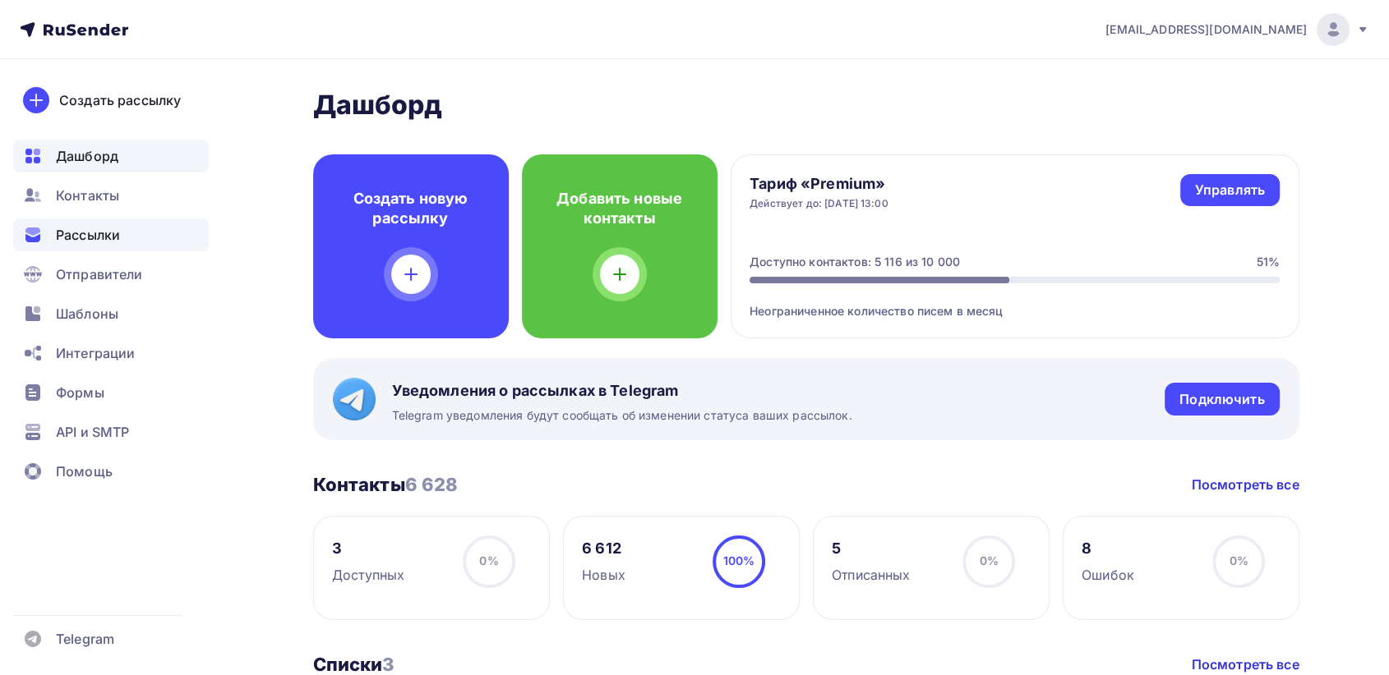
click at [131, 242] on div "Рассылки" at bounding box center [111, 235] width 196 height 33
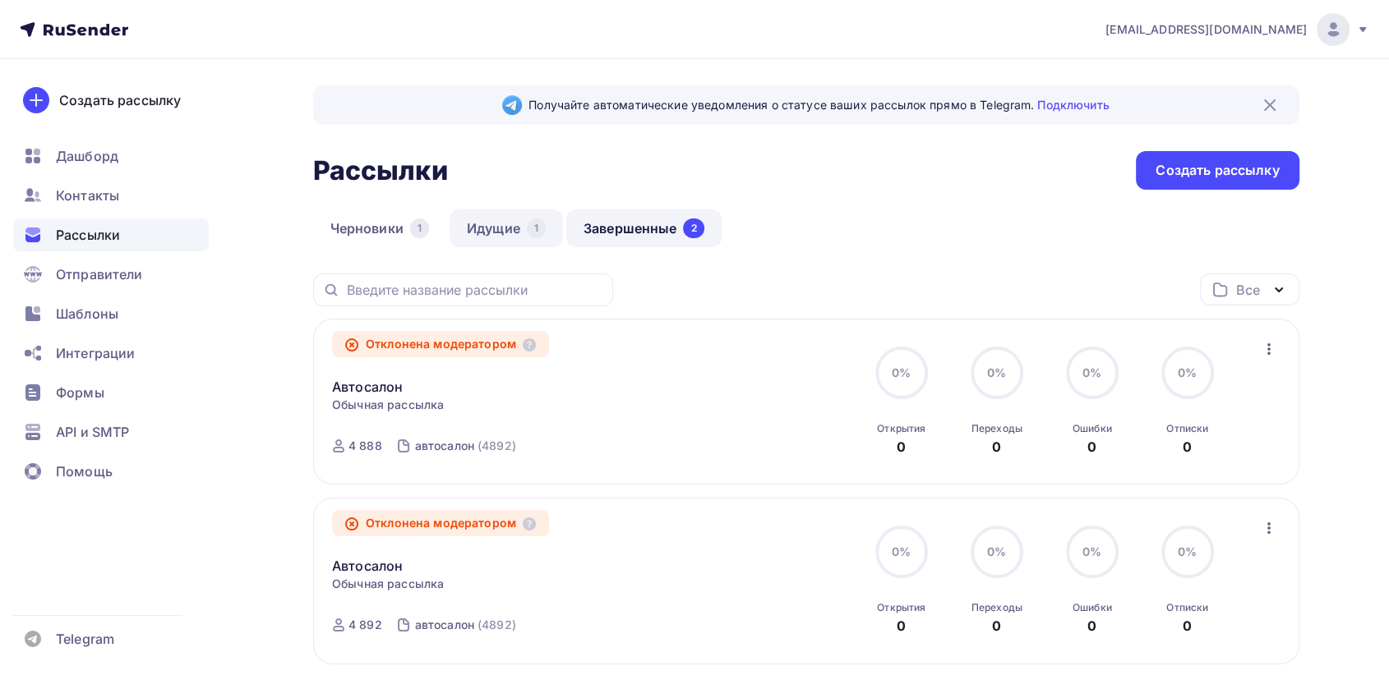
click at [498, 233] on link "Идущие 1" at bounding box center [505, 229] width 113 height 38
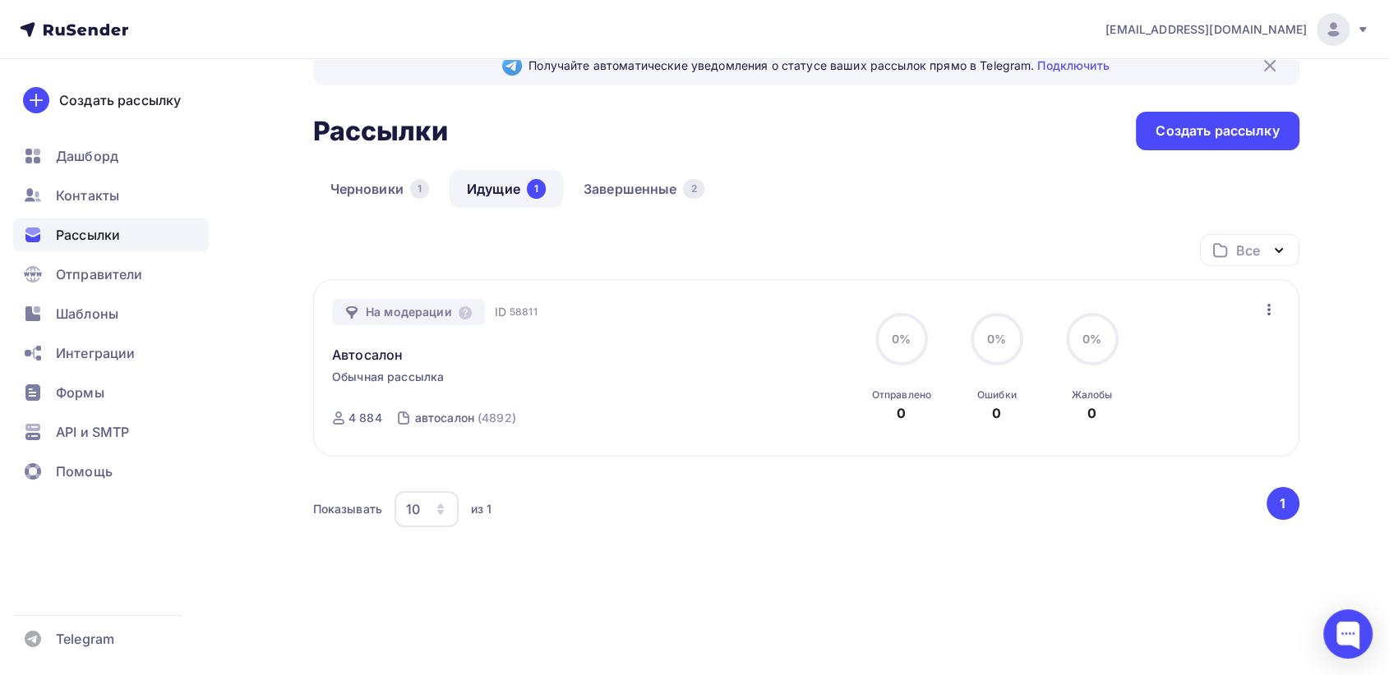
scroll to position [59, 0]
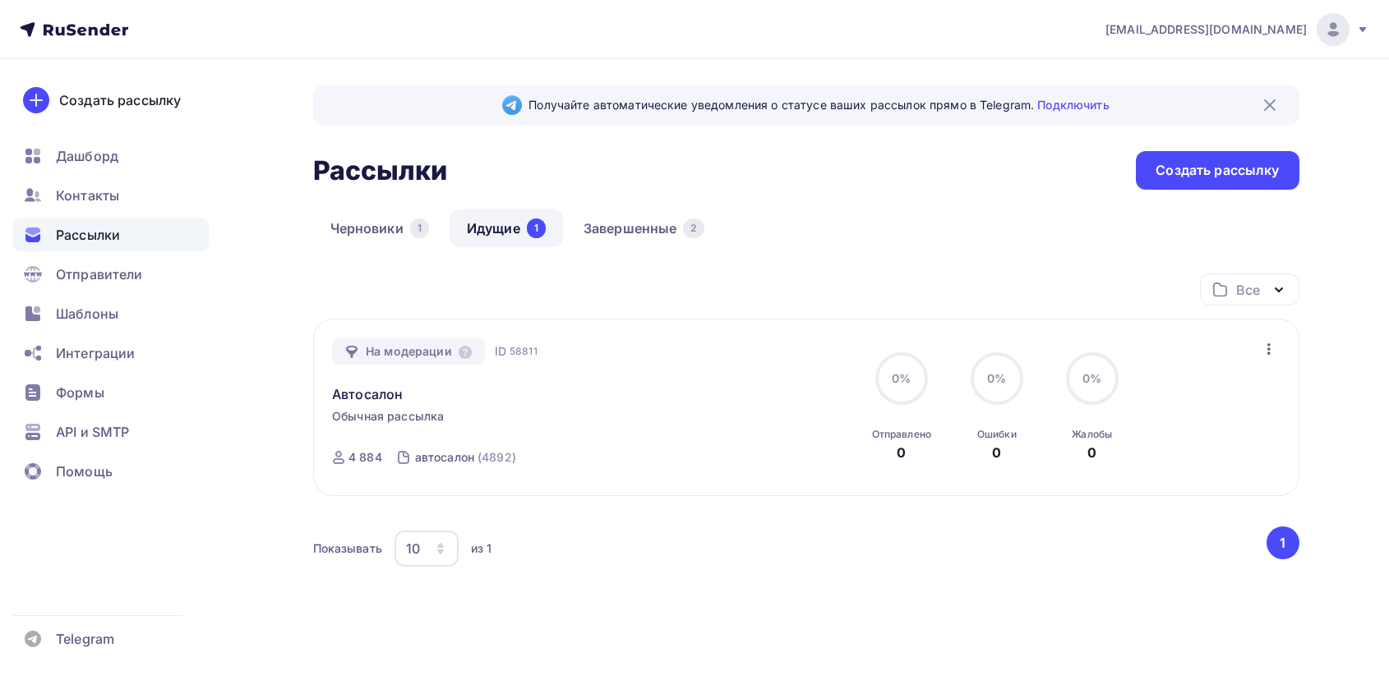
click at [1282, 536] on button "1" at bounding box center [1282, 543] width 33 height 33
click at [1344, 629] on div at bounding box center [1347, 634] width 49 height 49
click at [1281, 542] on div at bounding box center [1218, 596] width 308 height 220
click at [1085, 560] on div at bounding box center [1218, 596] width 308 height 220
click at [1265, 293] on div "Все" at bounding box center [1249, 290] width 99 height 32
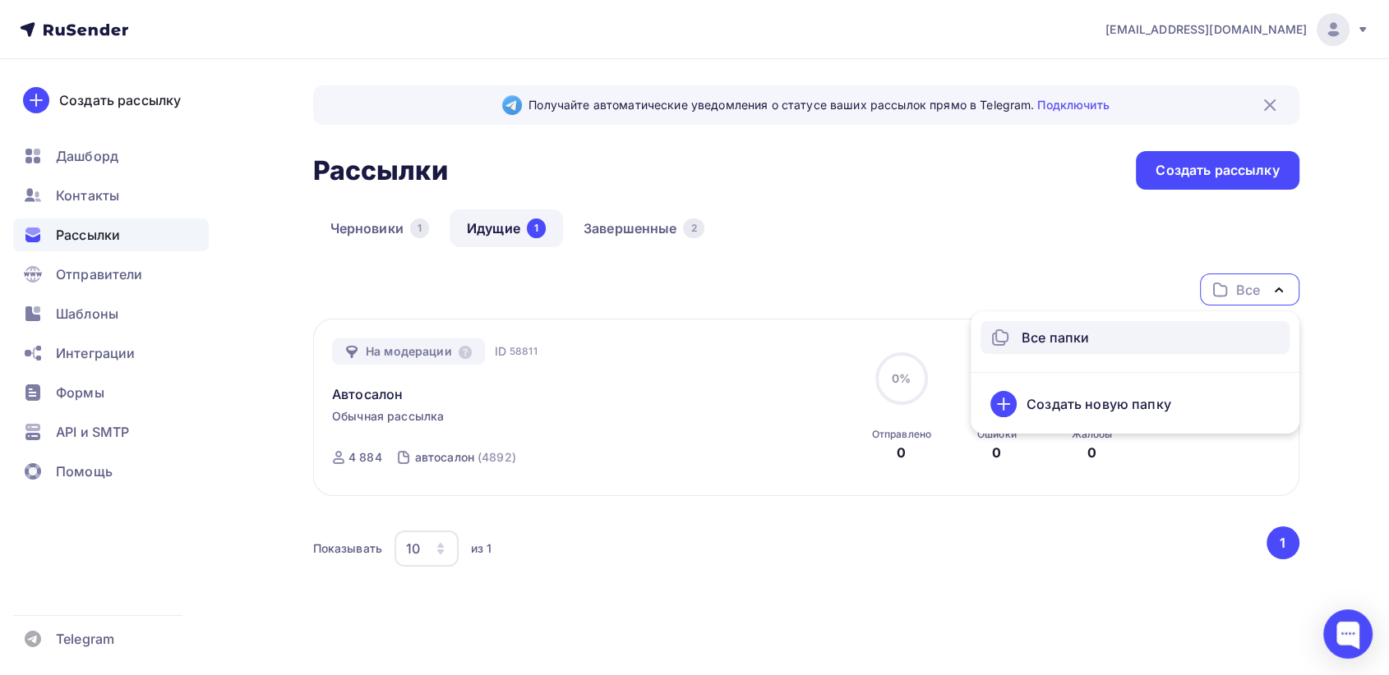
click at [1095, 263] on div "Черновики 1 Идущие 1 Завершенные 2" at bounding box center [806, 242] width 986 height 64
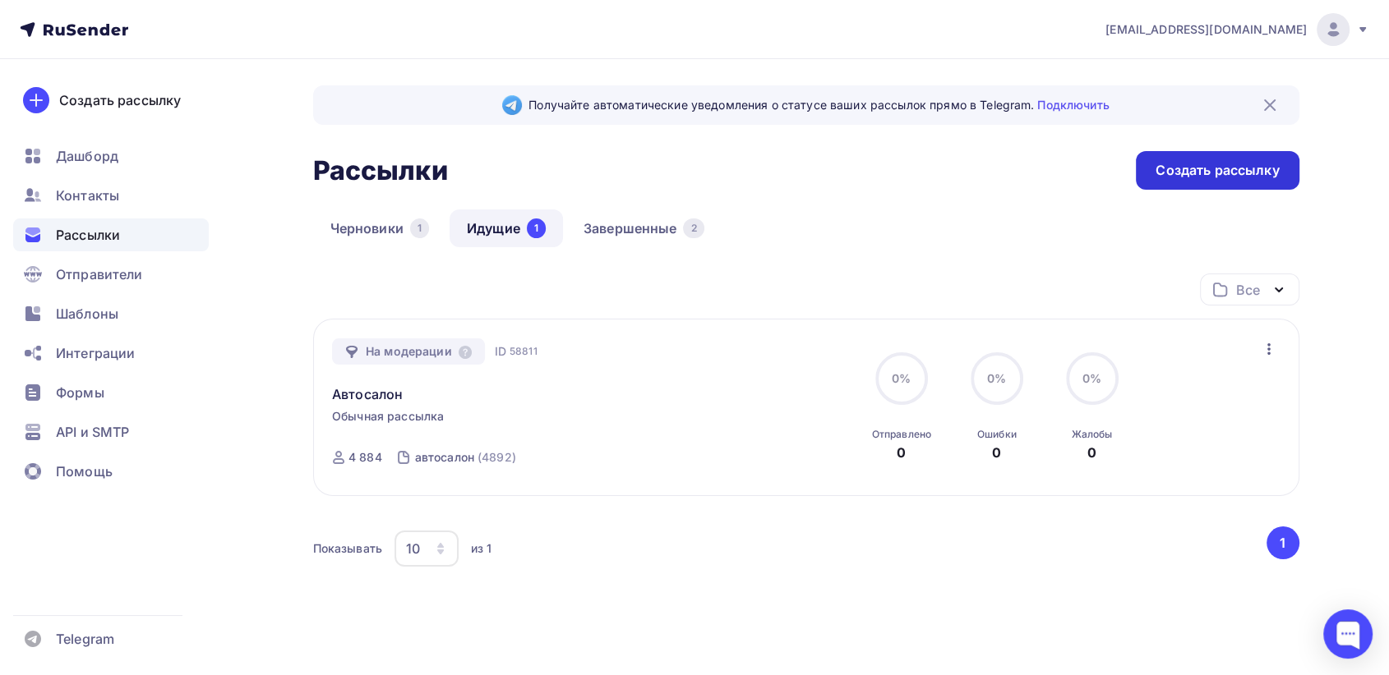
drag, startPoint x: 1265, startPoint y: 104, endPoint x: 1275, endPoint y: 113, distance: 12.8
click at [1267, 104] on img at bounding box center [1270, 105] width 20 height 20
